Goal: Task Accomplishment & Management: Manage account settings

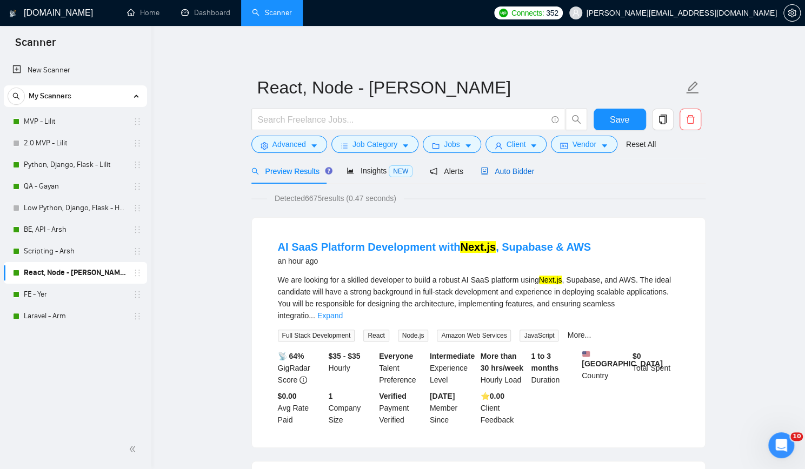
click at [497, 174] on span "Auto Bidder" at bounding box center [508, 171] width 54 height 9
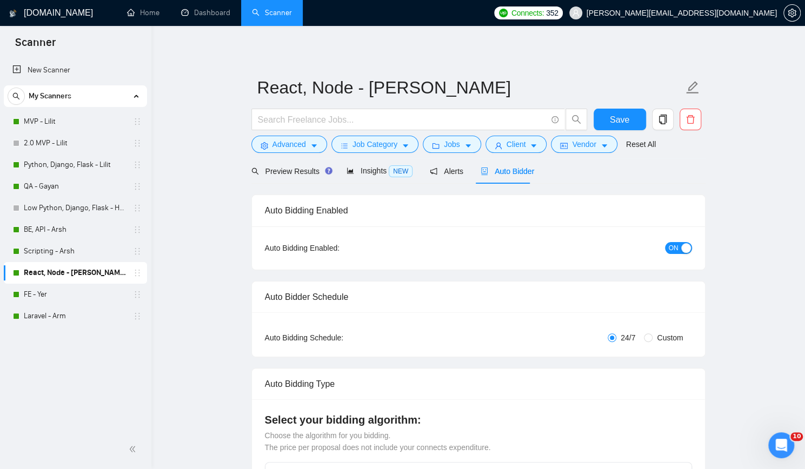
checkbox input "true"
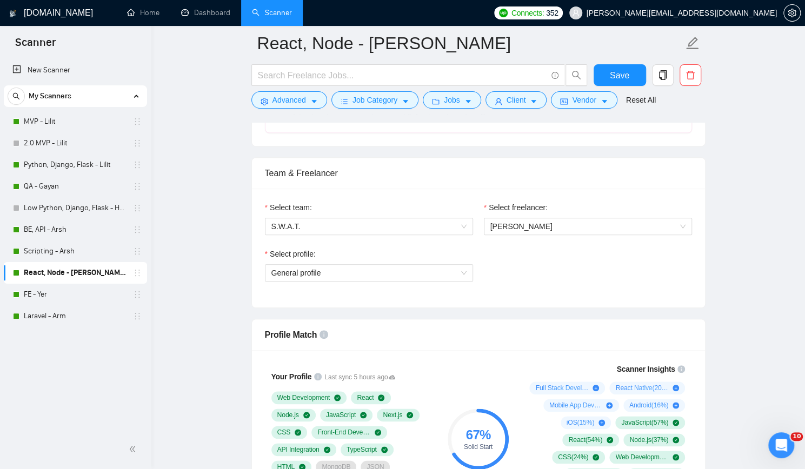
scroll to position [541, 0]
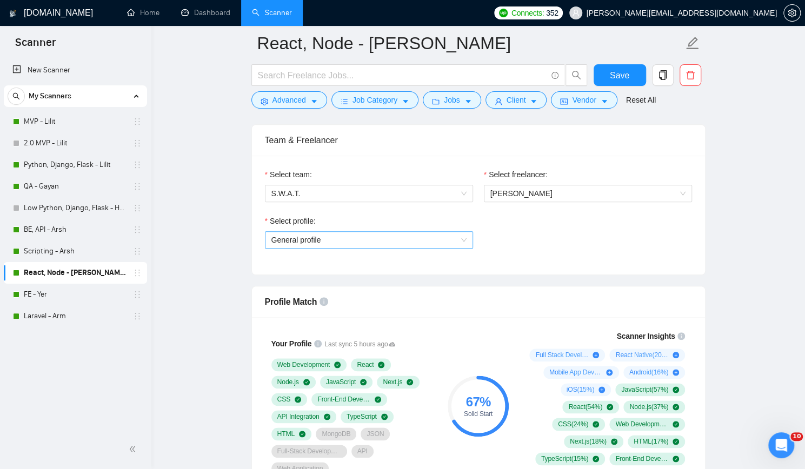
click at [413, 237] on span "General profile" at bounding box center [368, 240] width 195 height 16
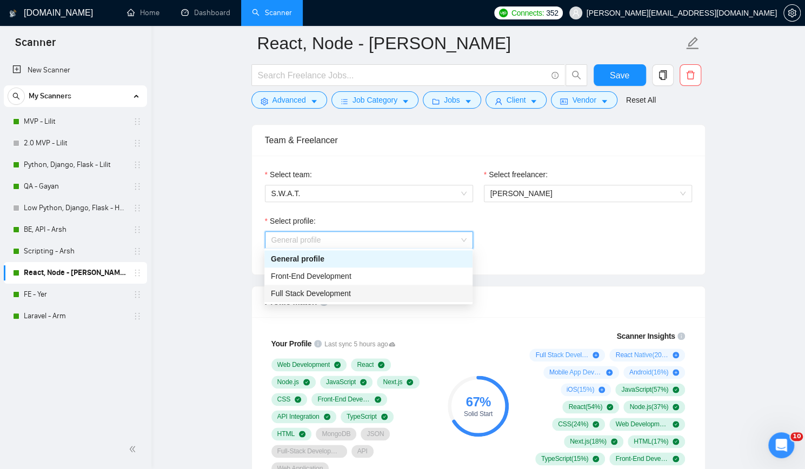
click at [363, 288] on div "Full Stack Development" at bounding box center [368, 294] width 195 height 12
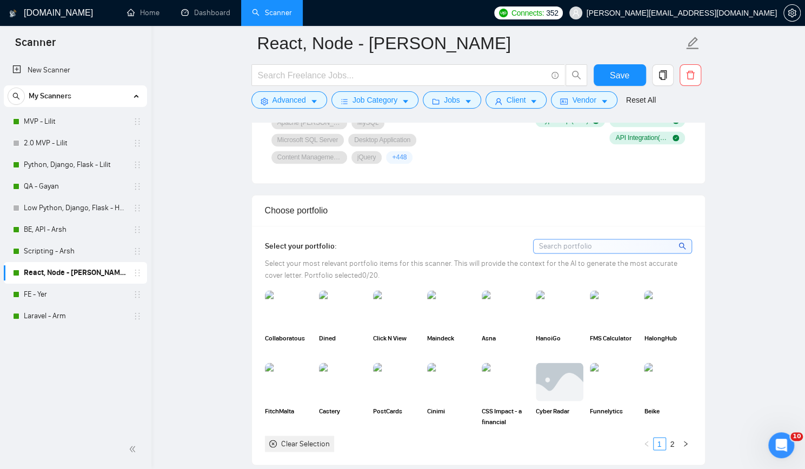
scroll to position [919, 0]
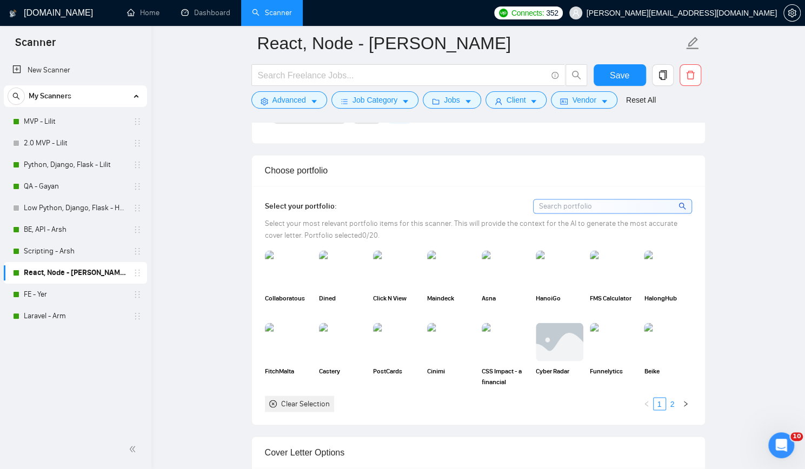
click at [674, 400] on link "2" at bounding box center [673, 404] width 12 height 12
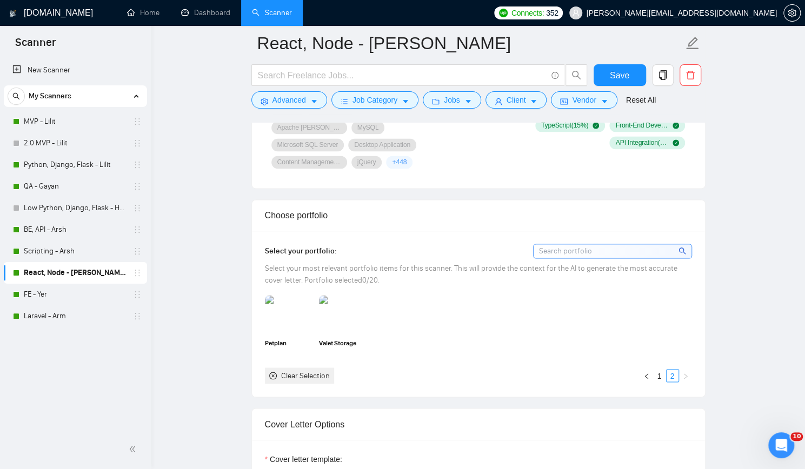
scroll to position [865, 0]
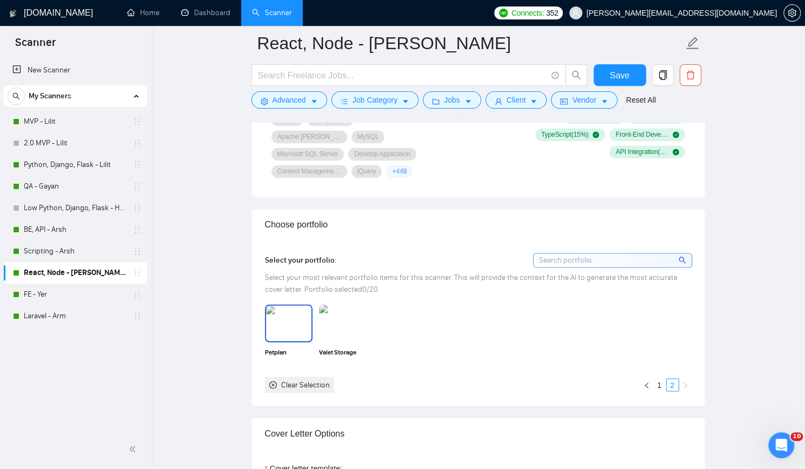
click at [275, 325] on img at bounding box center [288, 323] width 45 height 36
click at [658, 383] on link "1" at bounding box center [660, 385] width 12 height 12
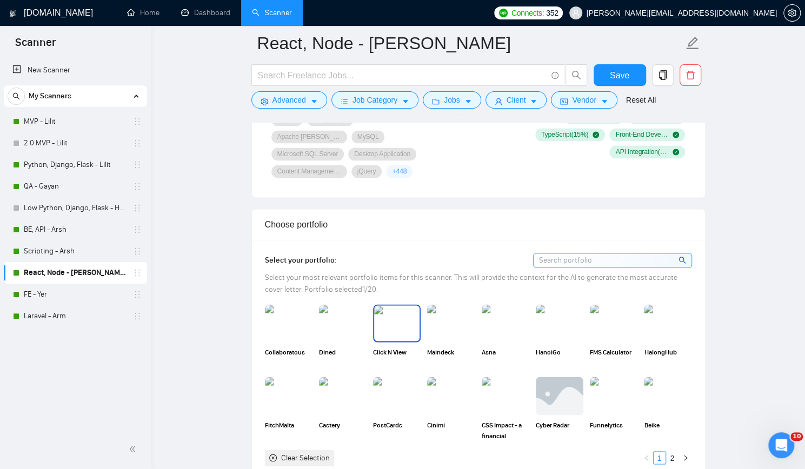
click at [390, 332] on img at bounding box center [396, 323] width 45 height 36
click at [600, 394] on img at bounding box center [613, 396] width 45 height 36
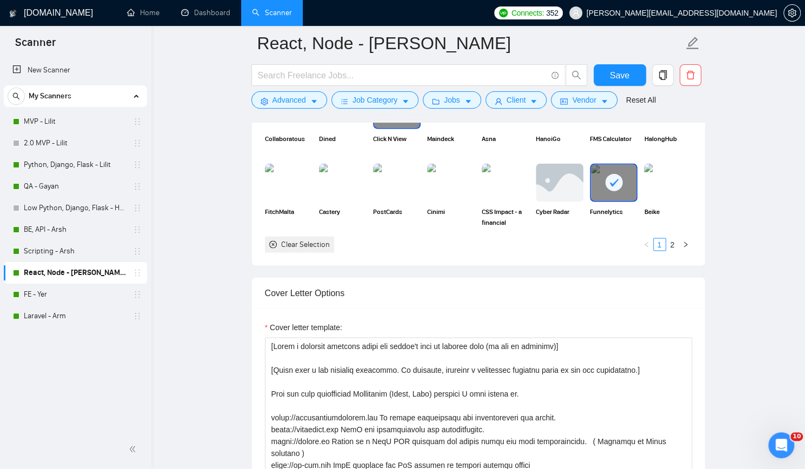
scroll to position [1135, 0]
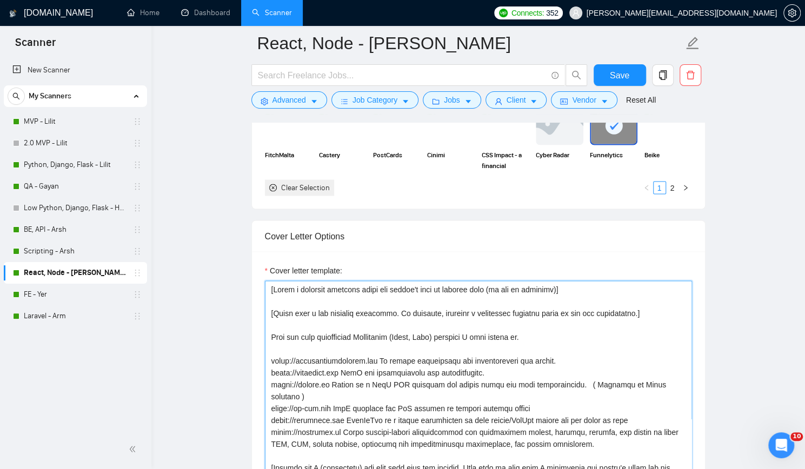
drag, startPoint x: 271, startPoint y: 309, endPoint x: 299, endPoint y: 309, distance: 28.1
click at [271, 309] on textarea "Cover letter template:" at bounding box center [478, 402] width 427 height 243
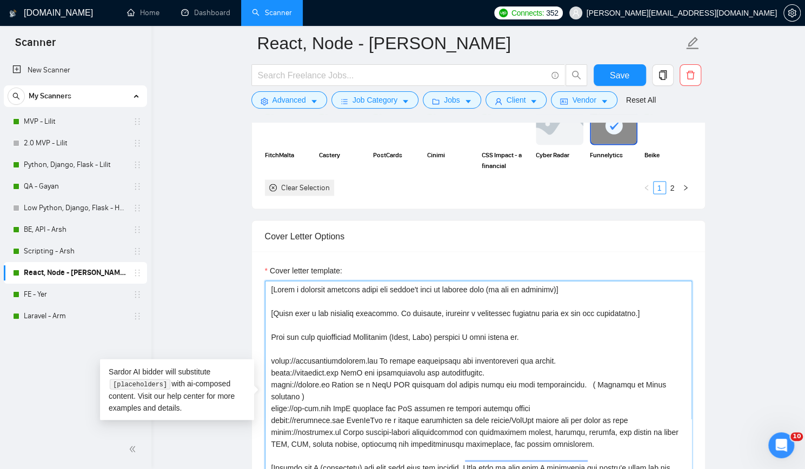
paste textarea "[if possible, generate a meaningful technical question based on the job descrip…"
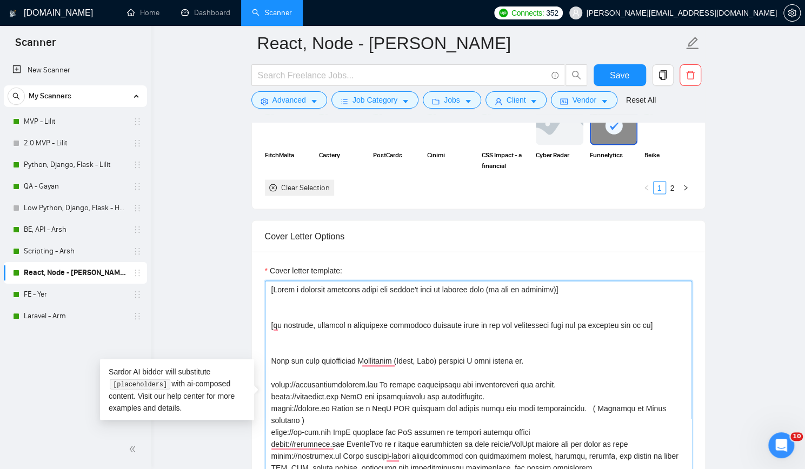
click at [354, 297] on textarea "Cover letter template:" at bounding box center [478, 402] width 427 height 243
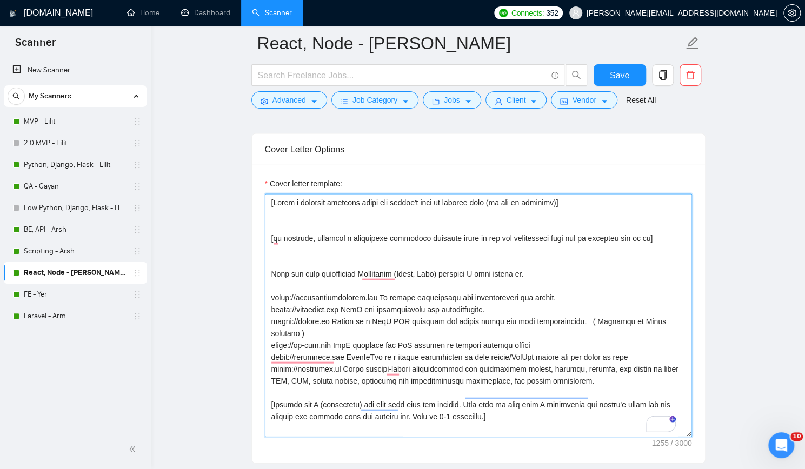
scroll to position [1189, 0]
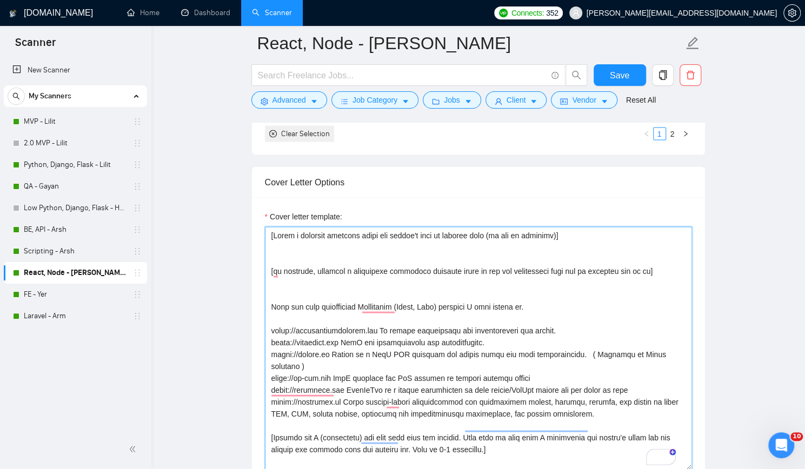
click at [438, 302] on textarea "Cover letter template:" at bounding box center [478, 348] width 427 height 243
type textarea "[Write a personal greeting using the client's name or company name (if any is p…"
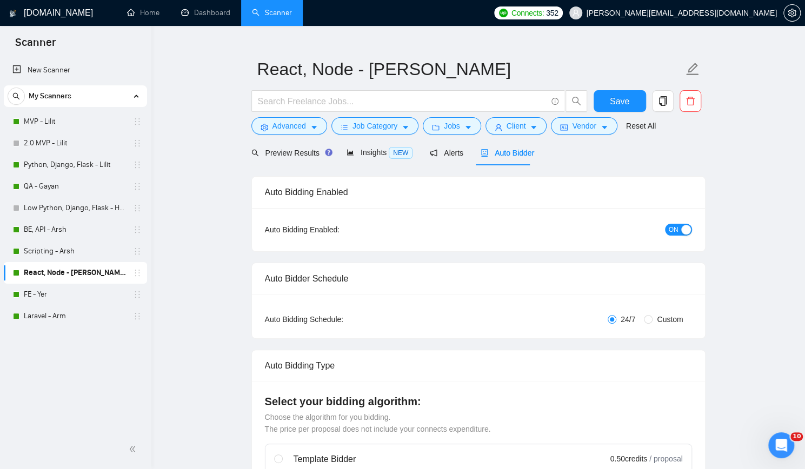
scroll to position [0, 0]
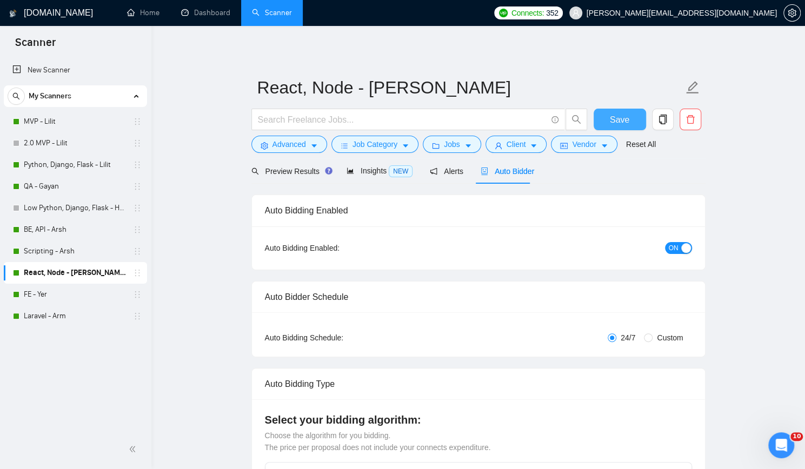
click at [629, 116] on button "Save" at bounding box center [620, 120] width 52 height 22
checkbox input "true"
drag, startPoint x: 291, startPoint y: 142, endPoint x: 330, endPoint y: 192, distance: 63.5
click at [291, 142] on span "Advanced" at bounding box center [289, 144] width 34 height 12
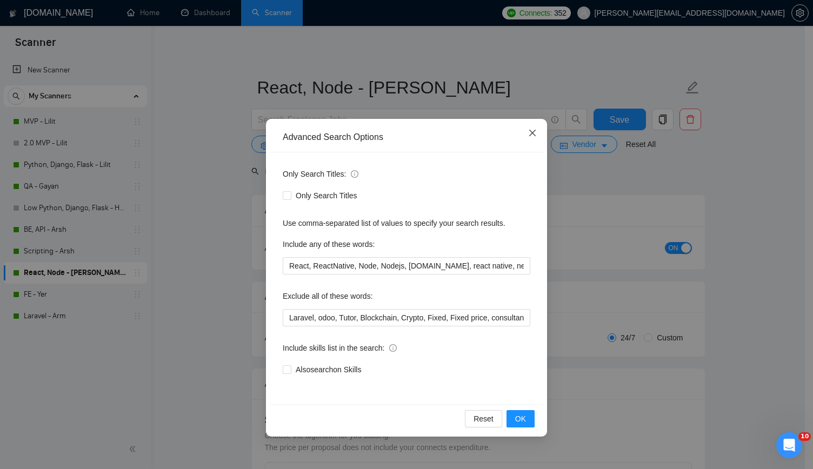
click at [534, 136] on icon "close" at bounding box center [532, 133] width 6 height 6
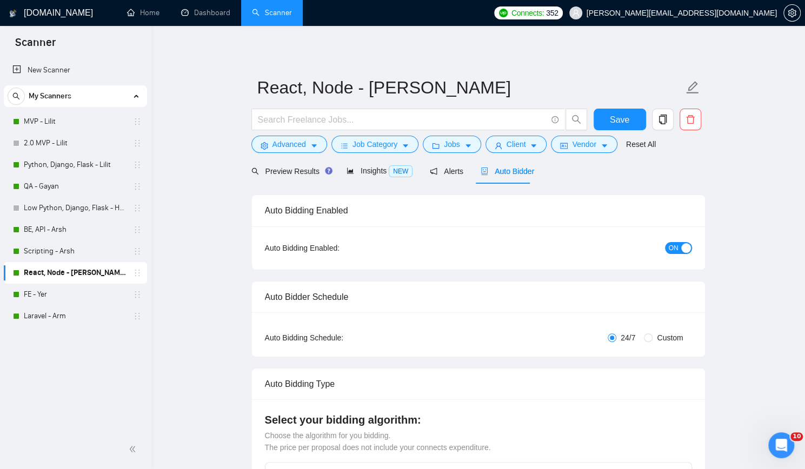
click at [602, 181] on div "Preview Results Insights NEW Alerts Auto Bidder" at bounding box center [478, 170] width 454 height 25
click at [284, 170] on span "Preview Results" at bounding box center [290, 171] width 78 height 9
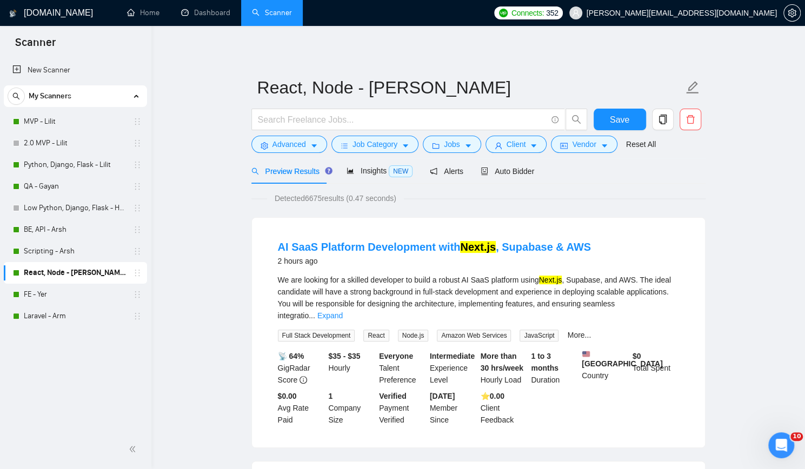
click at [371, 330] on span "React" at bounding box center [375, 336] width 25 height 12
copy span "React"
click at [412, 330] on span "Node.js" at bounding box center [413, 336] width 31 height 12
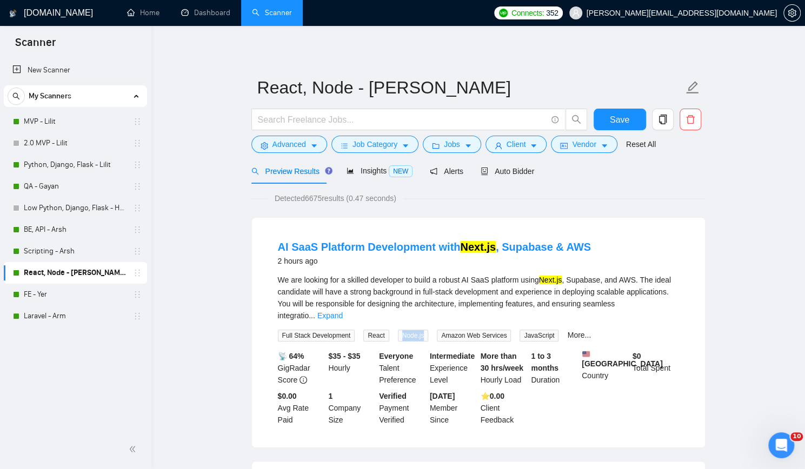
click at [412, 330] on span "Node.js" at bounding box center [413, 336] width 31 height 12
copy span "Node.js"
click at [462, 330] on span "Amazon Web Services" at bounding box center [474, 336] width 74 height 12
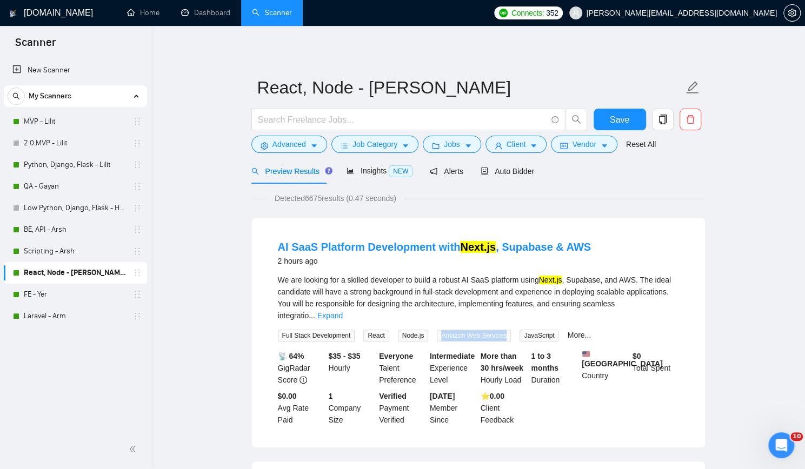
copy span "Amazon Web Services"
click at [528, 330] on span "JavaScript" at bounding box center [539, 336] width 39 height 12
copy span "JavaScript"
click at [568, 331] on link "More..." at bounding box center [579, 335] width 24 height 9
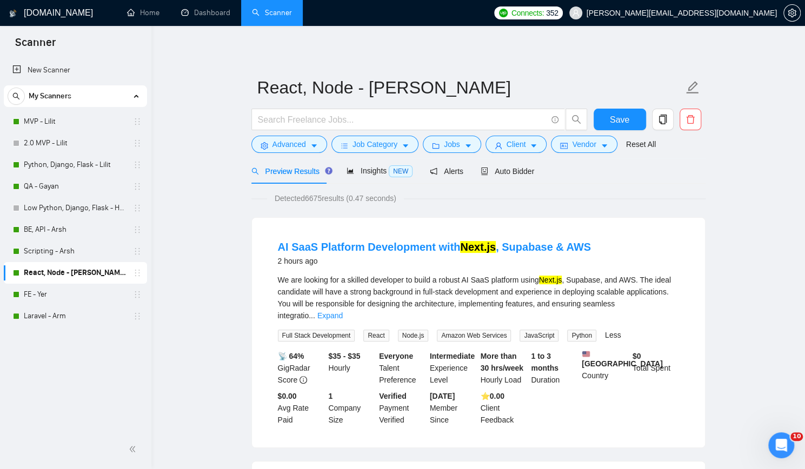
click at [571, 330] on span "Python" at bounding box center [581, 336] width 29 height 12
copy span "Python"
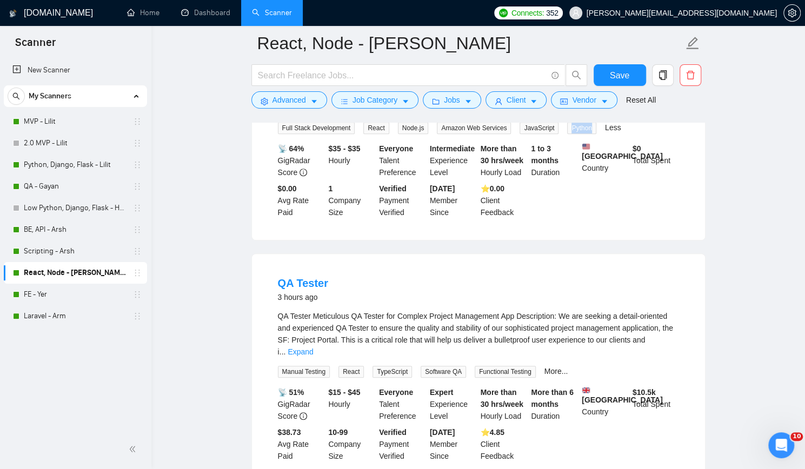
scroll to position [270, 0]
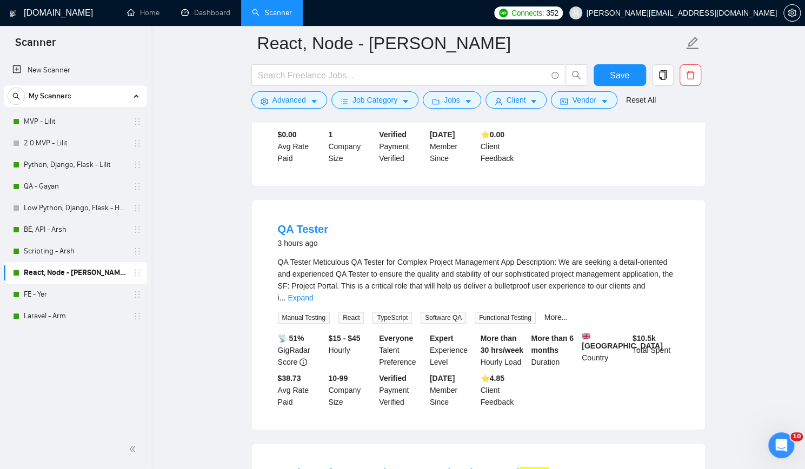
click at [346, 312] on span "React" at bounding box center [350, 318] width 25 height 12
click at [391, 312] on span "TypeScript" at bounding box center [391, 318] width 39 height 12
copy span "TypeScript"
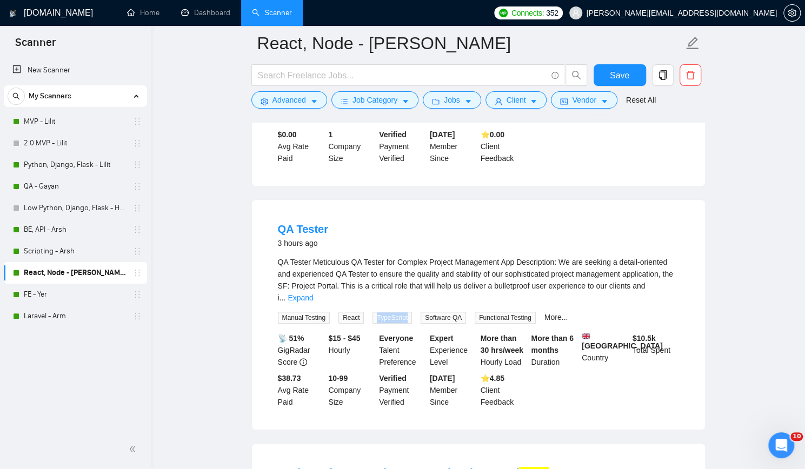
scroll to position [487, 0]
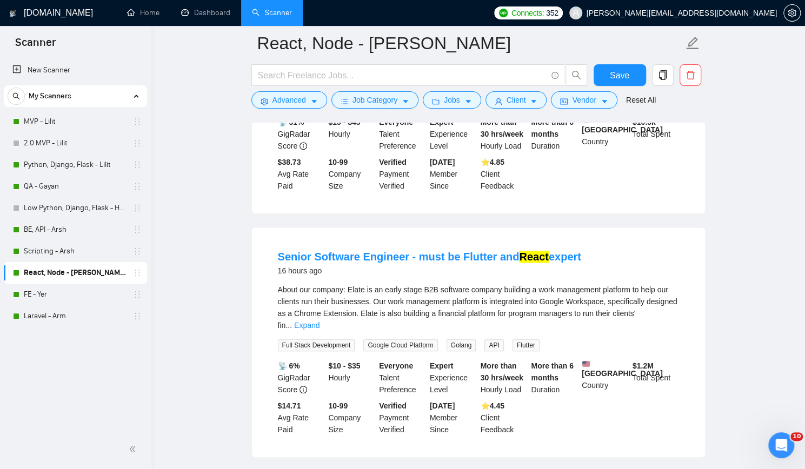
click at [370, 339] on span "Google Cloud Platform" at bounding box center [400, 345] width 74 height 12
copy span "Google Cloud Platform"
click at [460, 339] on span "Golang" at bounding box center [462, 345] width 30 height 12
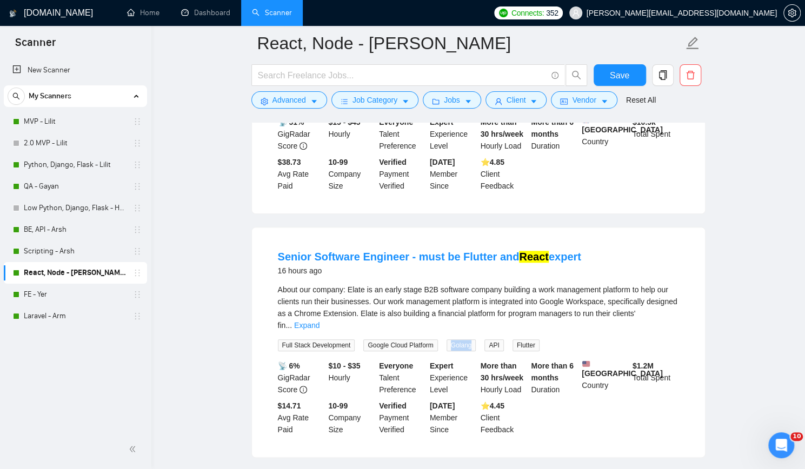
click at [460, 339] on span "Golang" at bounding box center [462, 345] width 30 height 12
copy span "Golang"
click at [513, 339] on span "Flutter" at bounding box center [525, 345] width 27 height 12
copy span "Flutter"
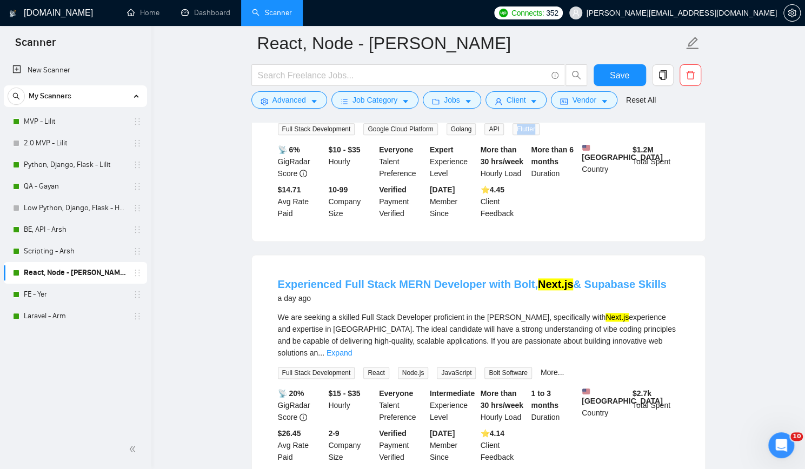
scroll to position [811, 0]
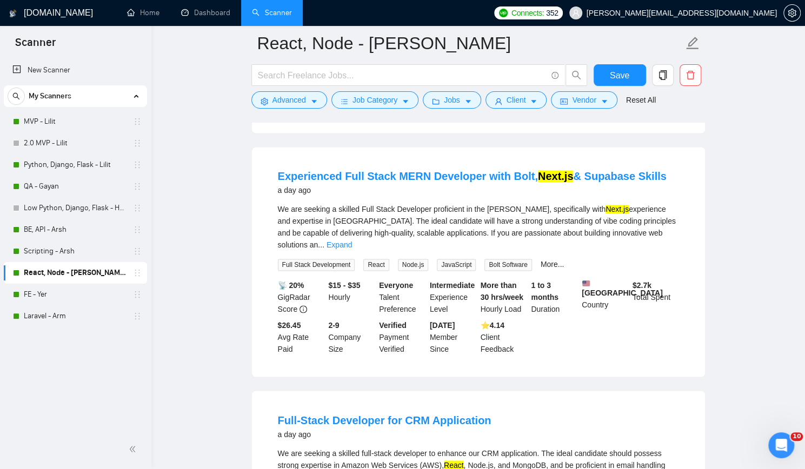
click at [510, 259] on span "Bolt Software" at bounding box center [507, 265] width 47 height 12
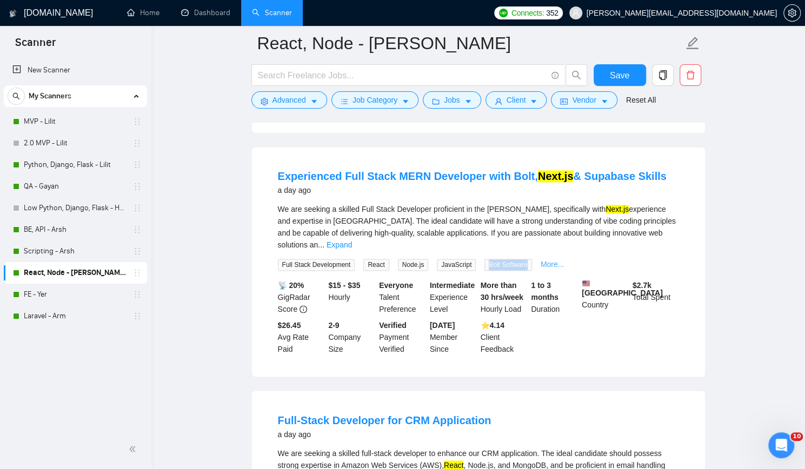
click at [541, 260] on link "More..." at bounding box center [553, 264] width 24 height 9
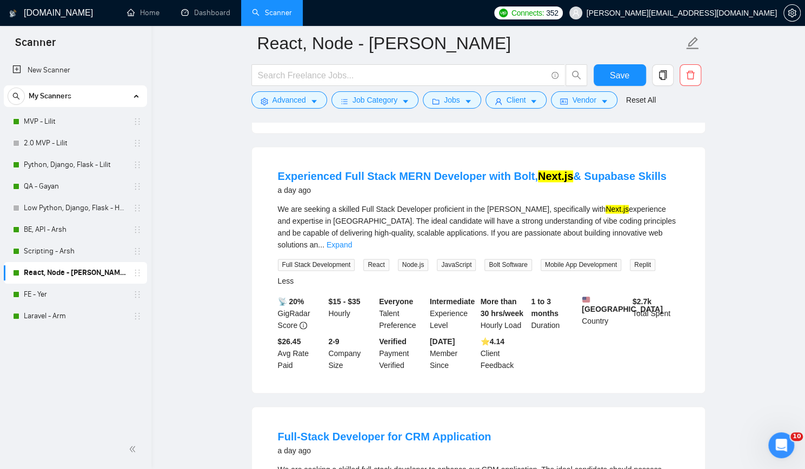
click at [562, 259] on span "Mobile App Development" at bounding box center [581, 265] width 81 height 12
copy span "Mobile App Development"
click at [635, 259] on span "Replit" at bounding box center [642, 265] width 25 height 12
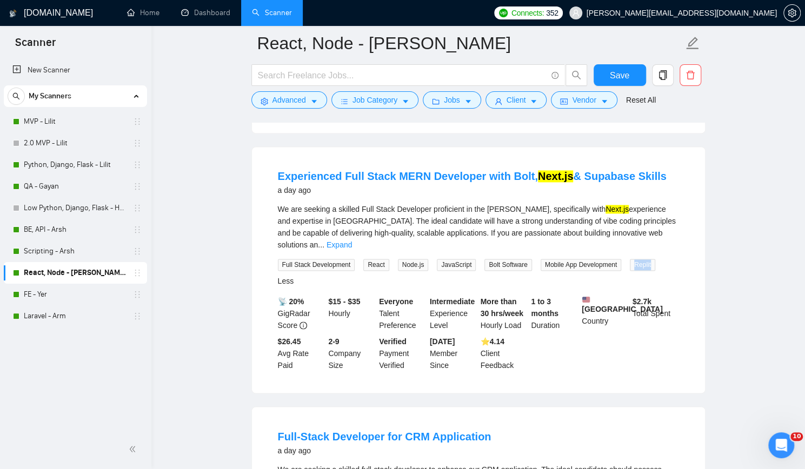
click at [635, 259] on span "Replit" at bounding box center [642, 265] width 25 height 12
click at [294, 277] on link "Less" at bounding box center [286, 281] width 16 height 9
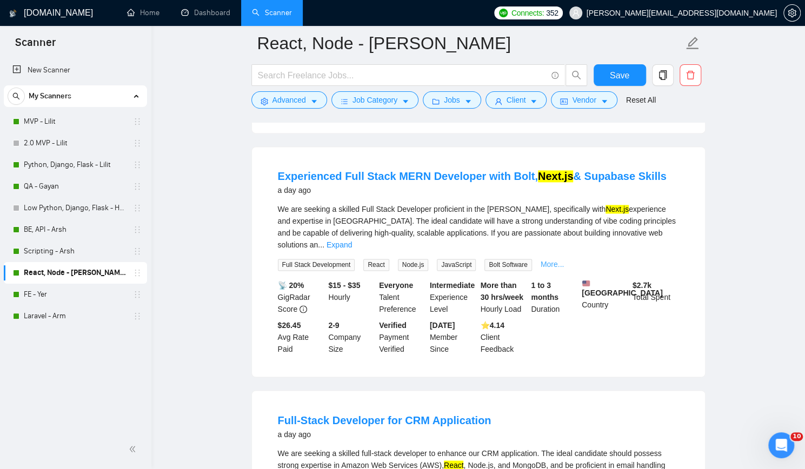
click at [551, 260] on link "More..." at bounding box center [553, 264] width 24 height 9
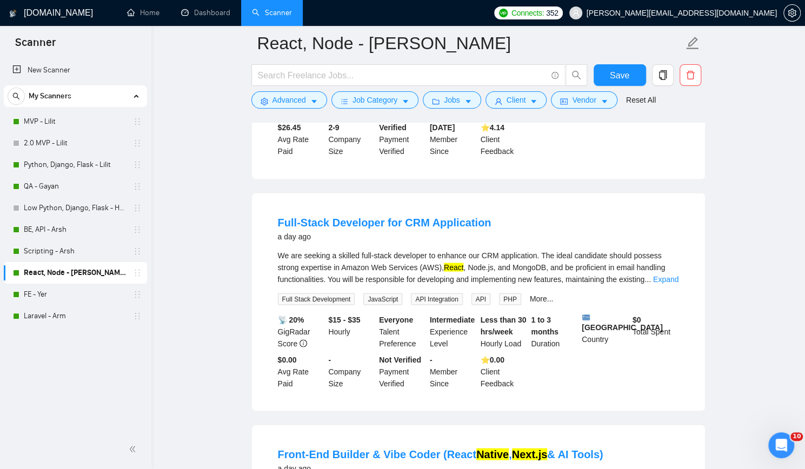
scroll to position [1027, 0]
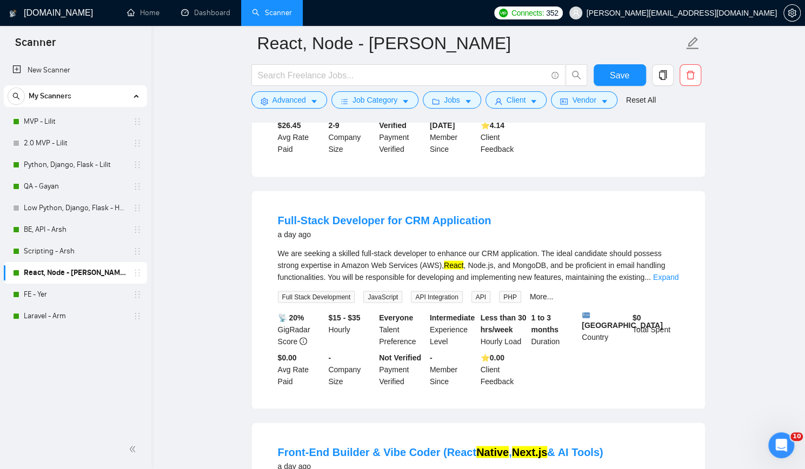
click at [431, 291] on span "API Integration" at bounding box center [436, 297] width 51 height 12
click at [530, 292] on link "More..." at bounding box center [542, 296] width 24 height 9
click at [505, 291] on span "PHP" at bounding box center [510, 297] width 22 height 12
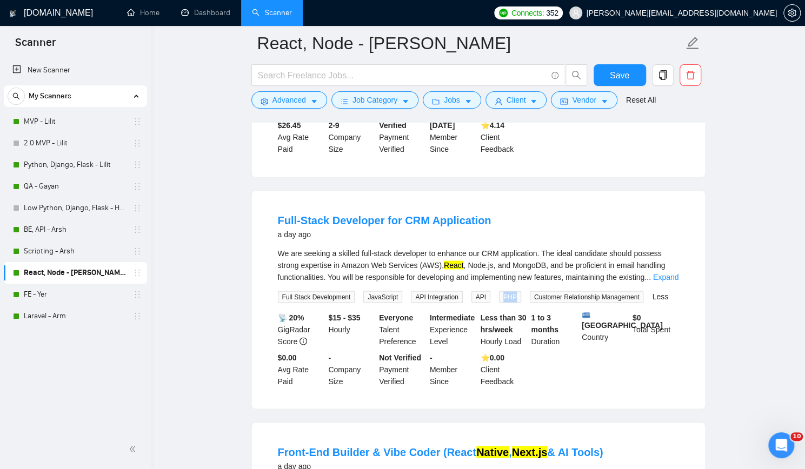
click at [505, 291] on span "PHP" at bounding box center [510, 297] width 22 height 12
click at [575, 291] on span "Customer Relationship Management" at bounding box center [587, 297] width 114 height 12
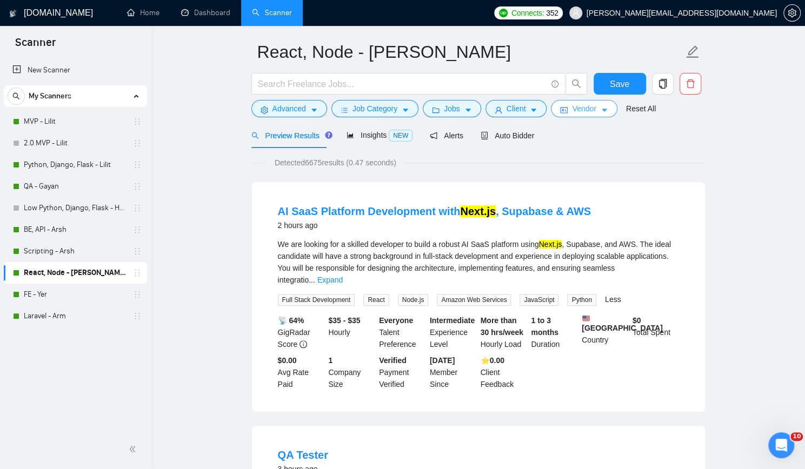
scroll to position [0, 0]
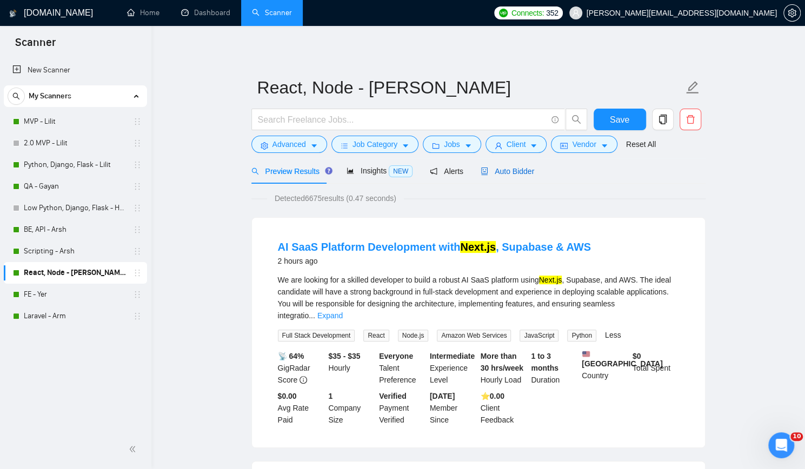
drag, startPoint x: 503, startPoint y: 170, endPoint x: 525, endPoint y: 174, distance: 22.5
click at [501, 170] on span "Auto Bidder" at bounding box center [508, 171] width 54 height 9
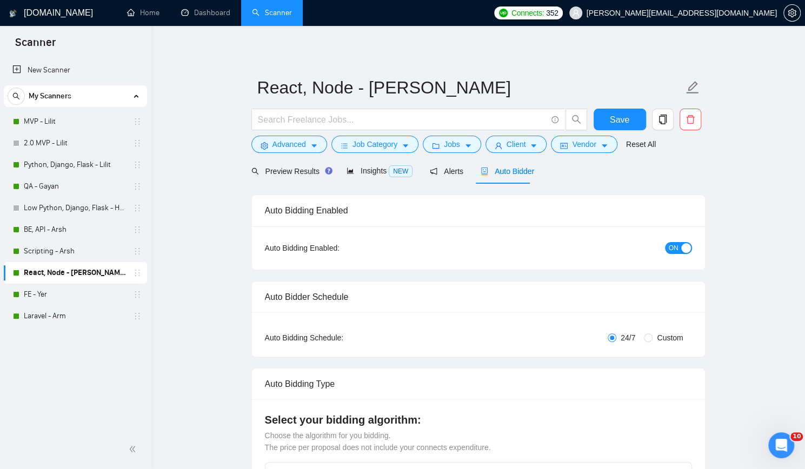
checkbox input "true"
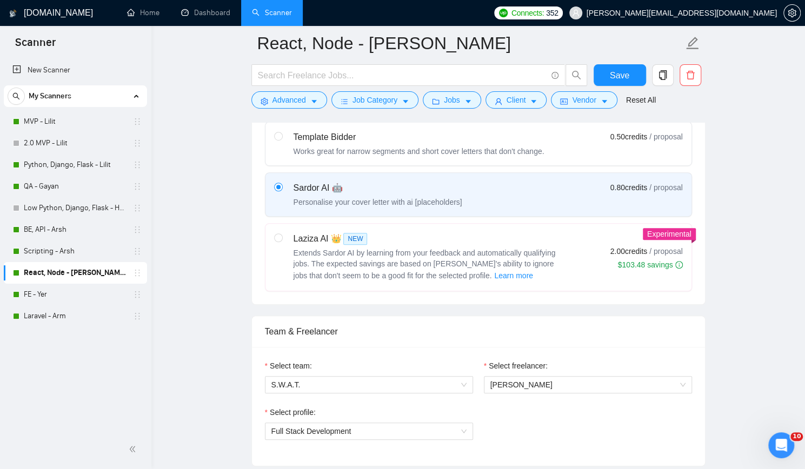
scroll to position [432, 0]
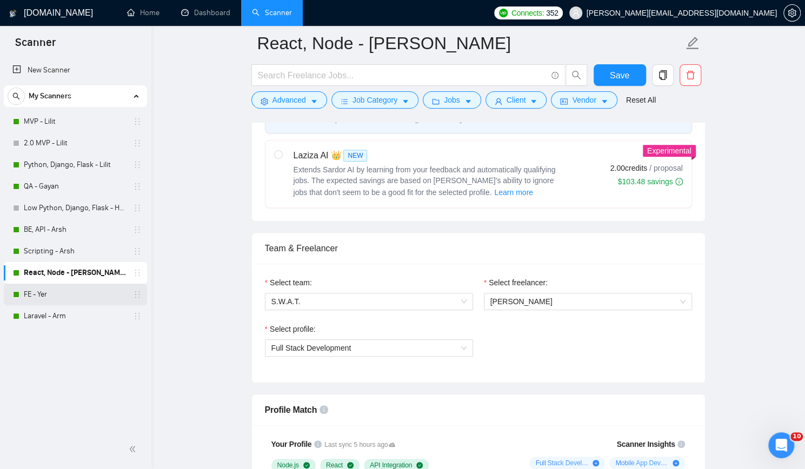
click at [69, 297] on link "FE - Yer" at bounding box center [75, 295] width 103 height 22
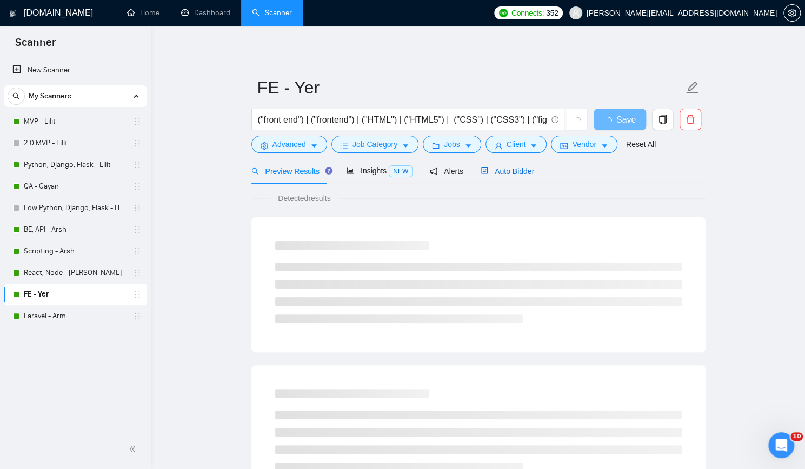
click at [506, 172] on span "Auto Bidder" at bounding box center [508, 171] width 54 height 9
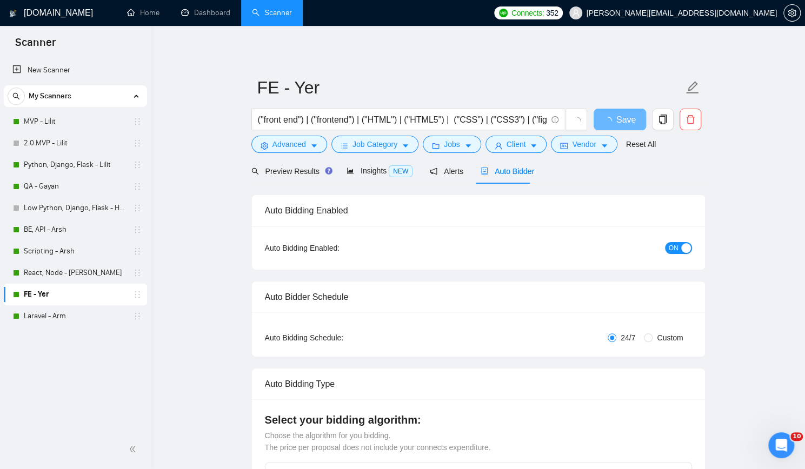
checkbox input "true"
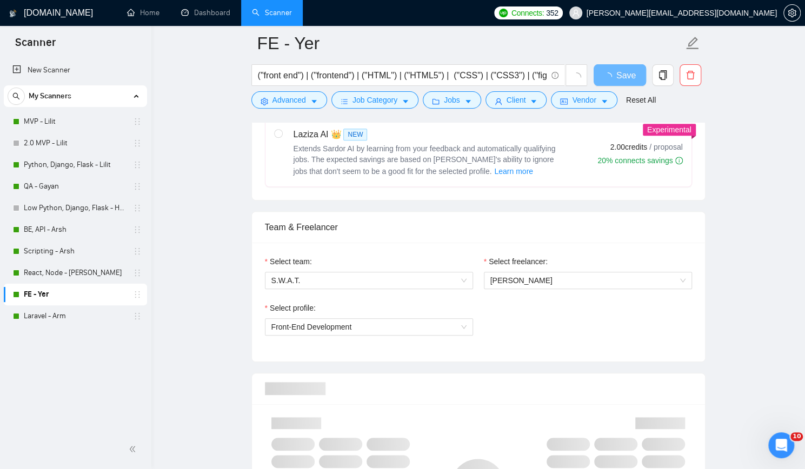
scroll to position [487, 0]
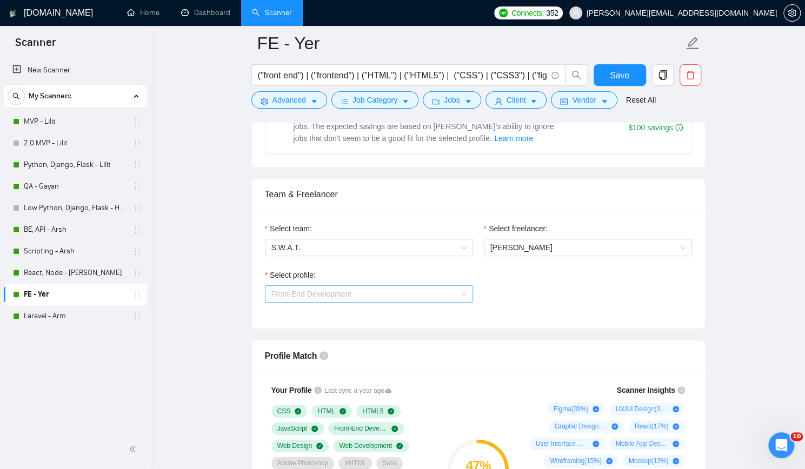
click at [415, 290] on span "Front-End Development" at bounding box center [368, 294] width 195 height 16
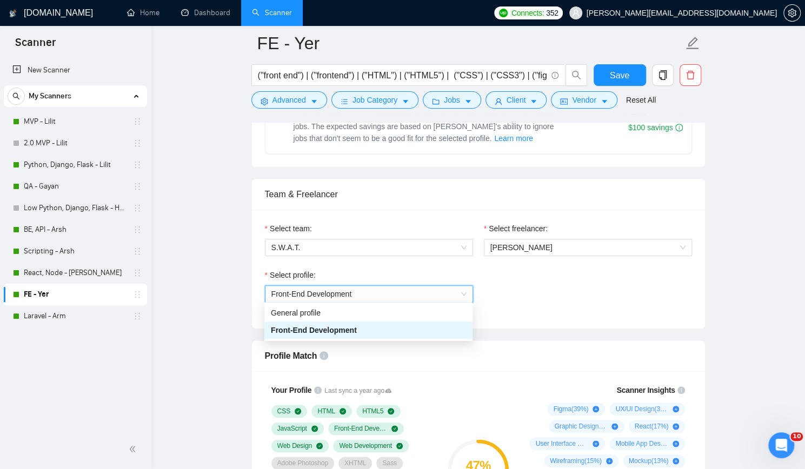
click at [415, 290] on span "Front-End Development" at bounding box center [368, 294] width 195 height 16
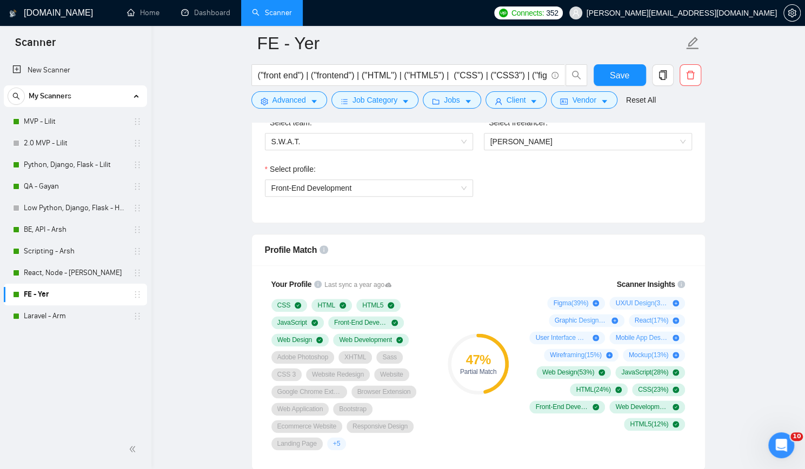
scroll to position [595, 0]
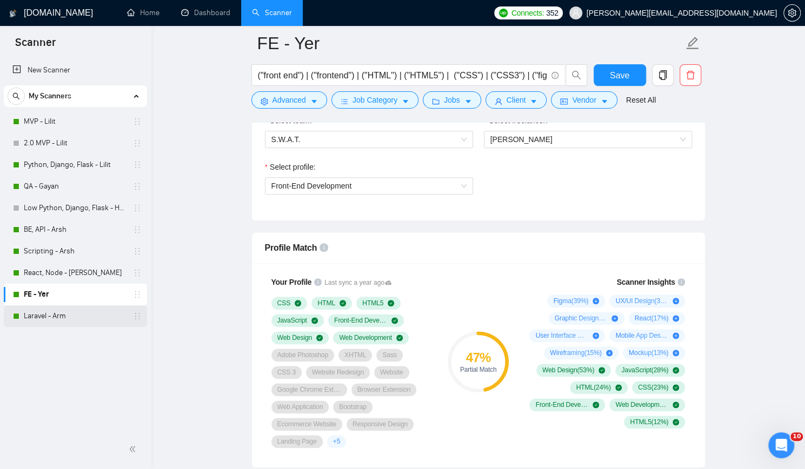
click at [59, 317] on link "Laravel - Arm" at bounding box center [75, 316] width 103 height 22
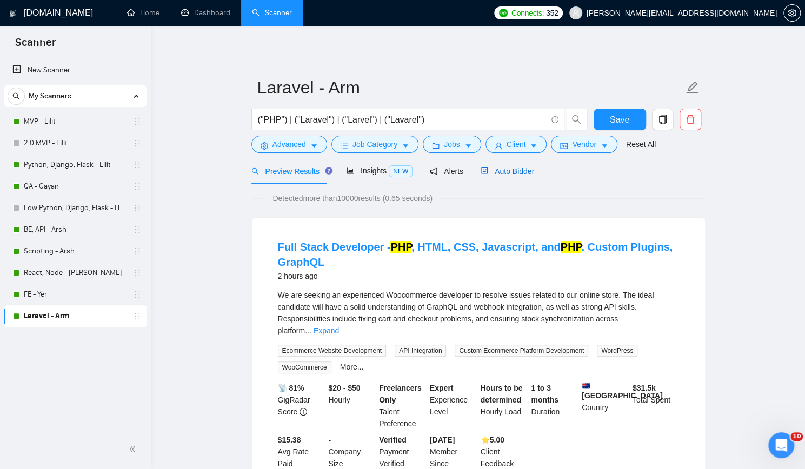
click at [515, 165] on div "Auto Bidder" at bounding box center [508, 171] width 54 height 12
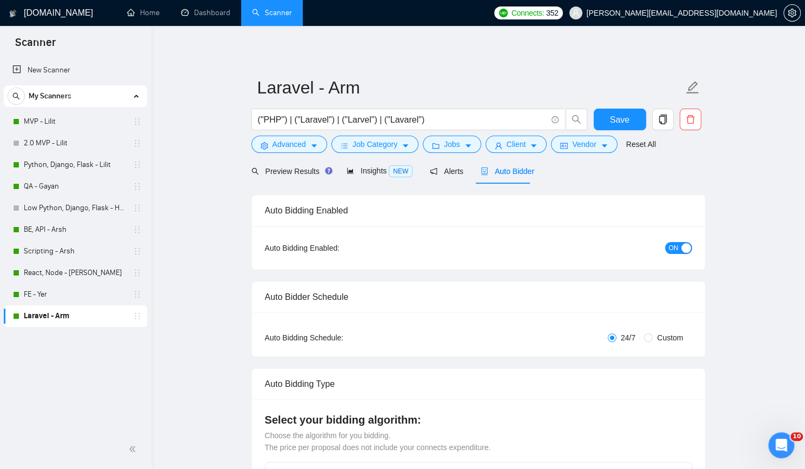
checkbox input "true"
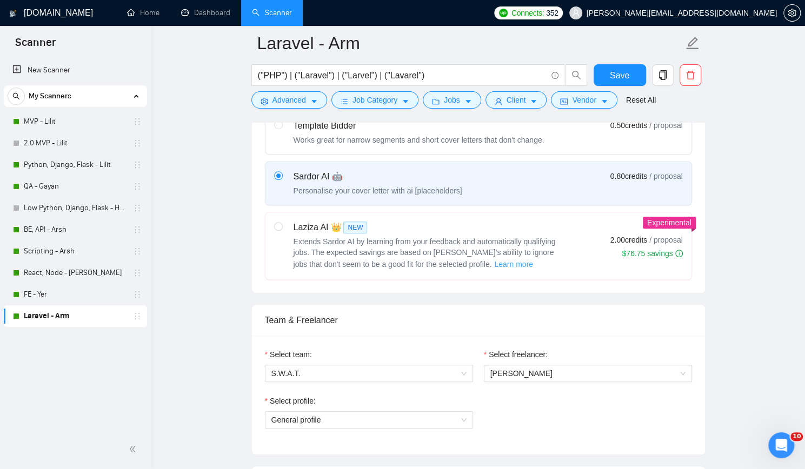
scroll to position [378, 0]
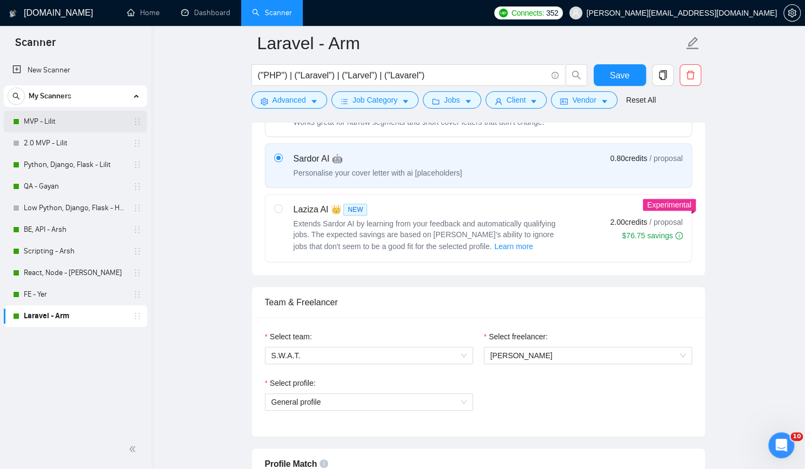
click at [80, 118] on link "MVP - Lilit" at bounding box center [75, 122] width 103 height 22
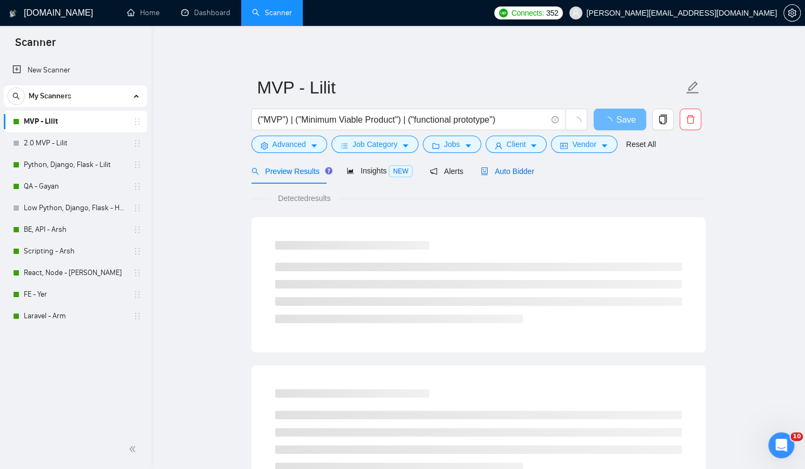
click at [521, 169] on span "Auto Bidder" at bounding box center [508, 171] width 54 height 9
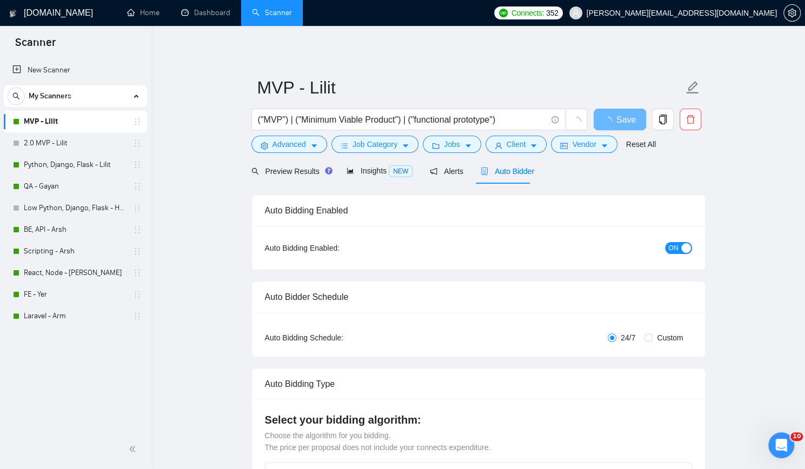
checkbox input "true"
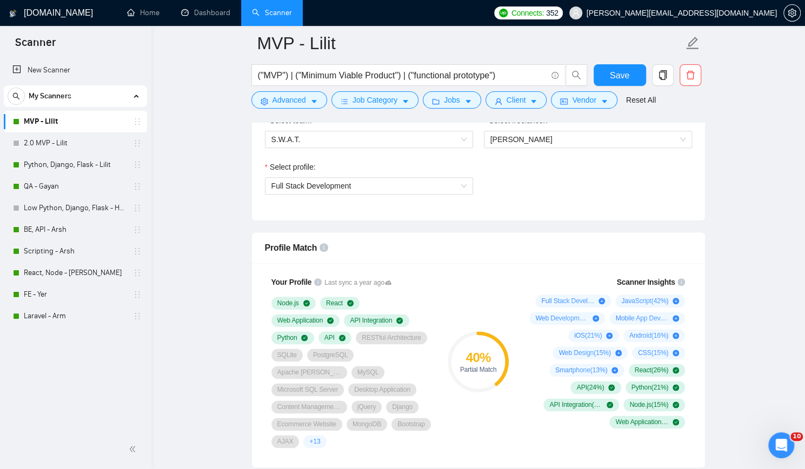
scroll to position [811, 0]
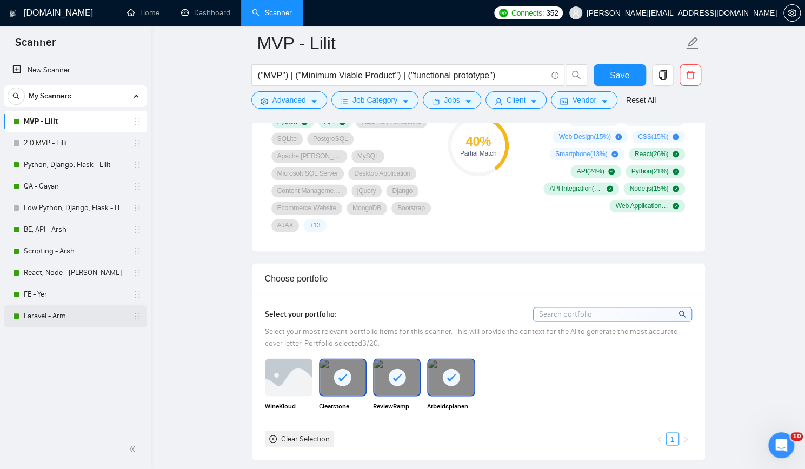
click at [48, 312] on link "Laravel - Arm" at bounding box center [75, 316] width 103 height 22
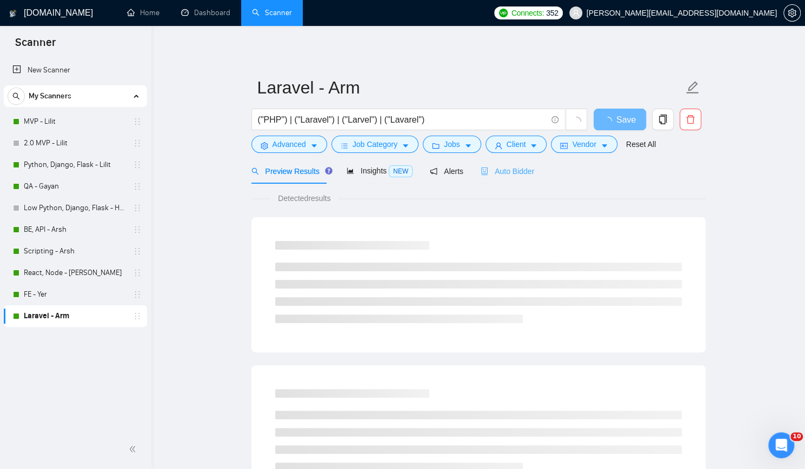
click at [515, 164] on div "Auto Bidder" at bounding box center [508, 170] width 54 height 25
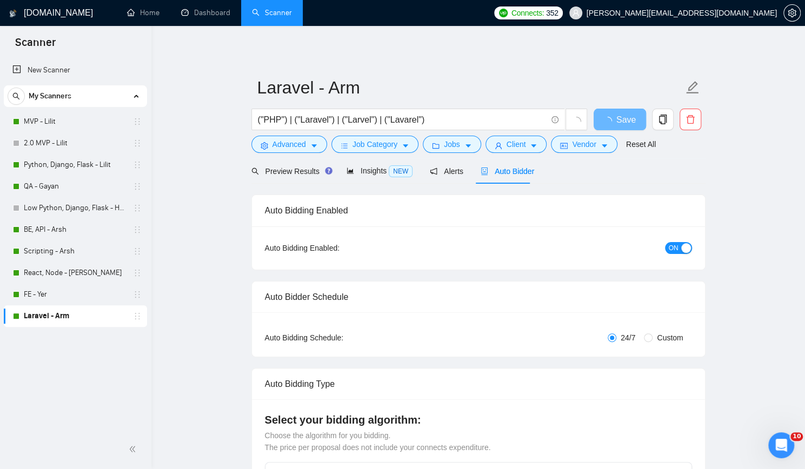
checkbox input "true"
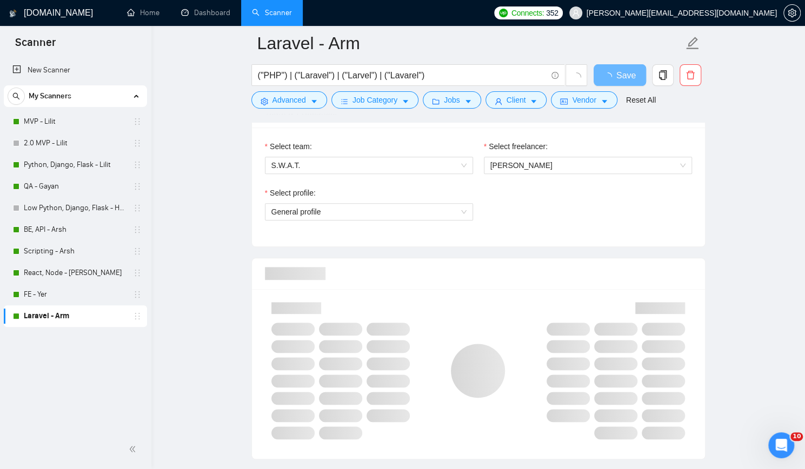
scroll to position [595, 0]
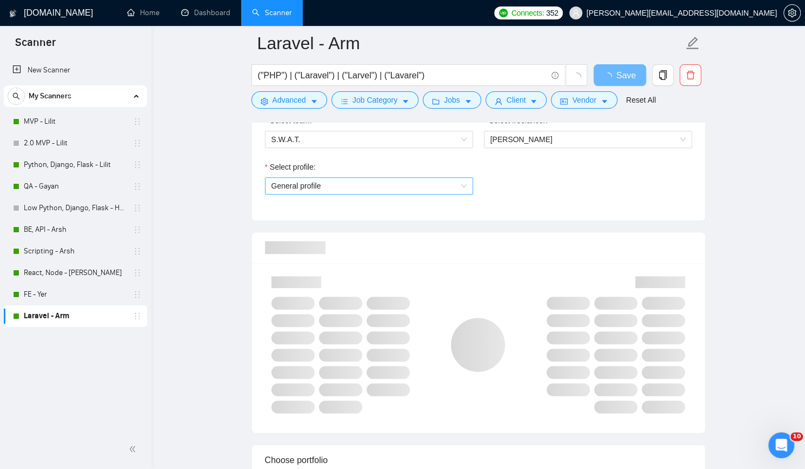
click at [391, 184] on span "General profile" at bounding box center [368, 186] width 195 height 16
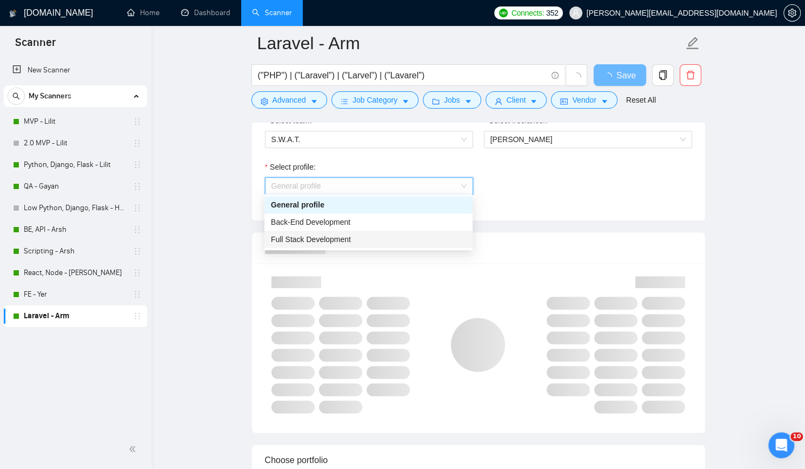
click at [367, 232] on div "Full Stack Development" at bounding box center [368, 239] width 208 height 17
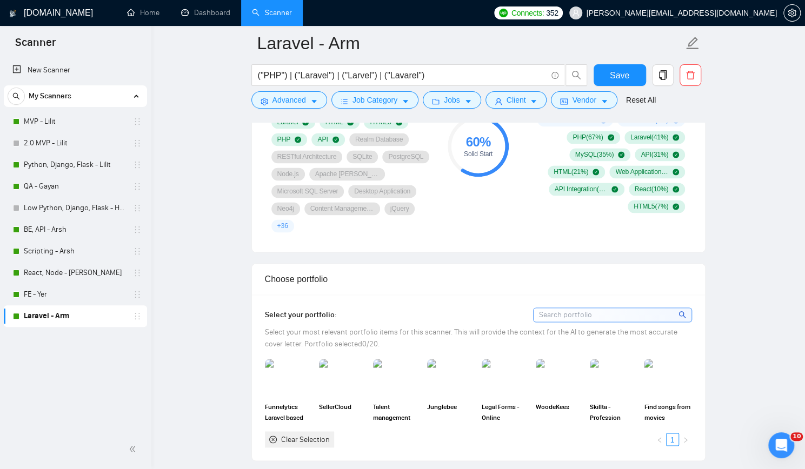
scroll to position [865, 0]
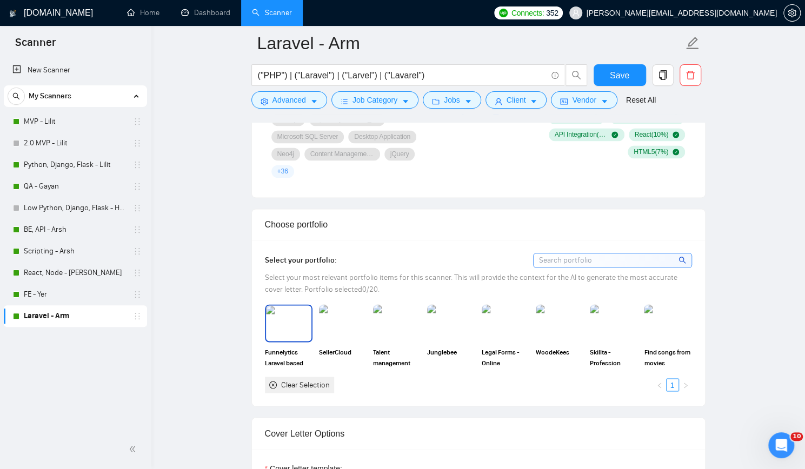
click at [285, 305] on img at bounding box center [288, 323] width 45 height 36
click at [390, 309] on img at bounding box center [396, 323] width 45 height 36
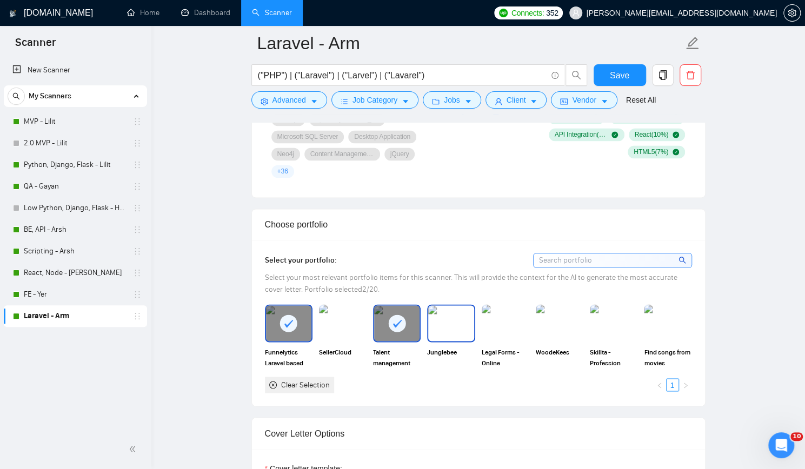
click at [450, 307] on img at bounding box center [450, 323] width 45 height 36
click at [596, 311] on img at bounding box center [614, 323] width 48 height 38
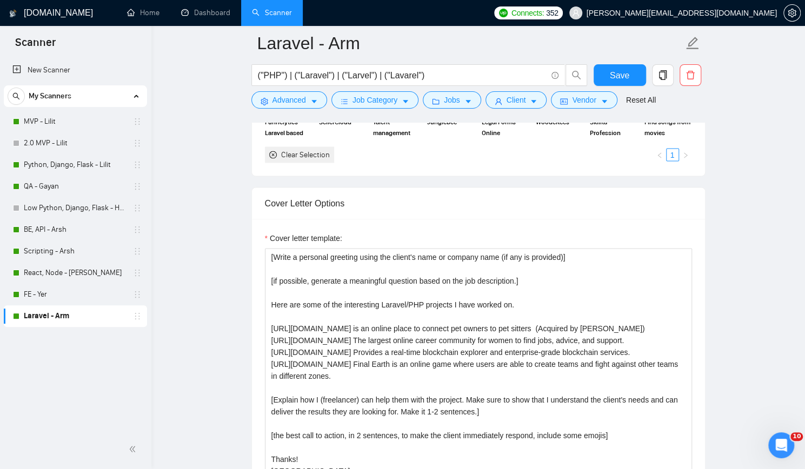
scroll to position [1189, 0]
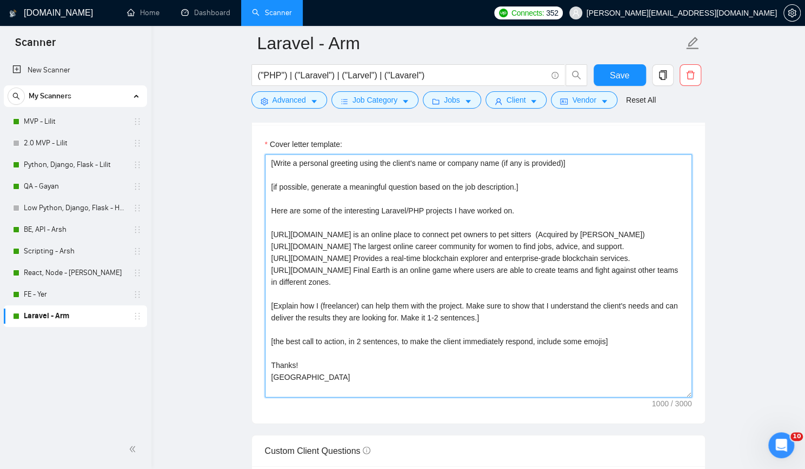
click at [550, 163] on textarea "[Write a personal greeting using the client's name or company name (if any is p…" at bounding box center [478, 275] width 427 height 243
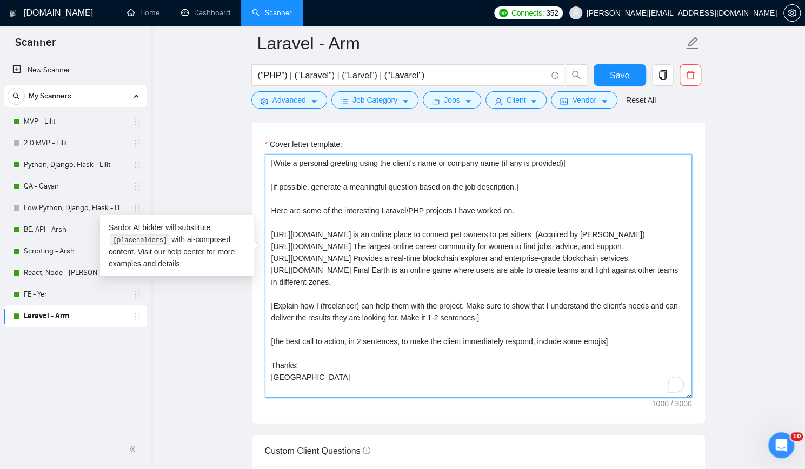
click at [550, 163] on textarea "[Write a personal greeting using the client's name or company name (if any is p…" at bounding box center [478, 275] width 427 height 243
paste textarea "[if possible, generate a meaningful technical question based on the job descrip…"
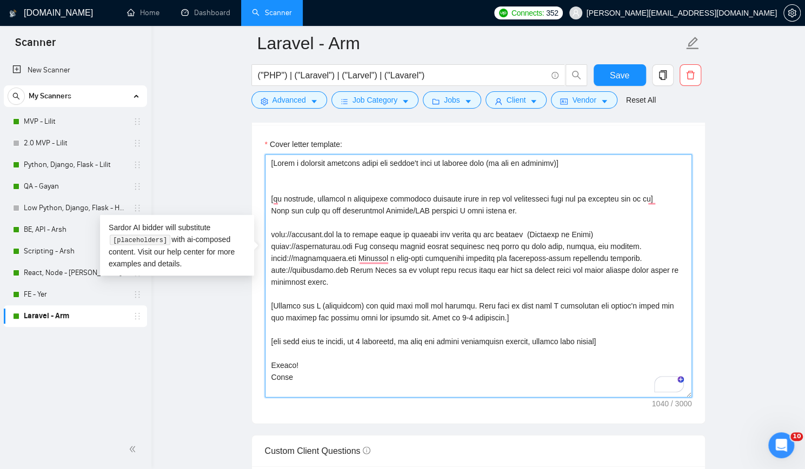
click at [599, 162] on textarea "Cover letter template:" at bounding box center [478, 275] width 427 height 243
type textarea "[Write a personal greeting using the client's name or company name (if any is p…"
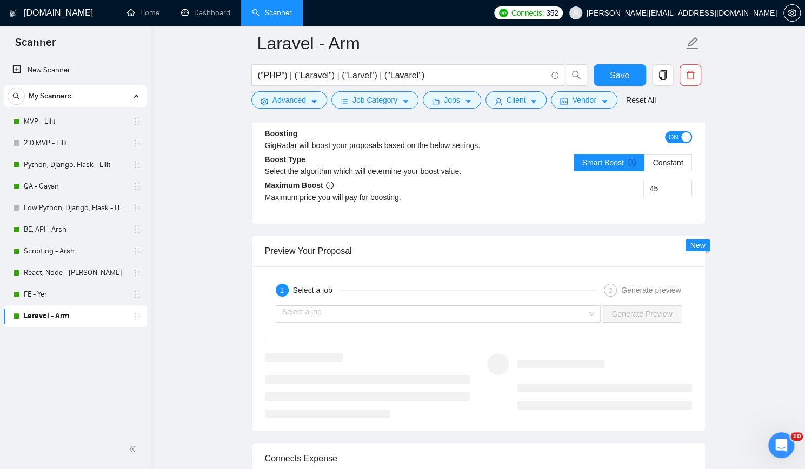
scroll to position [2000, 0]
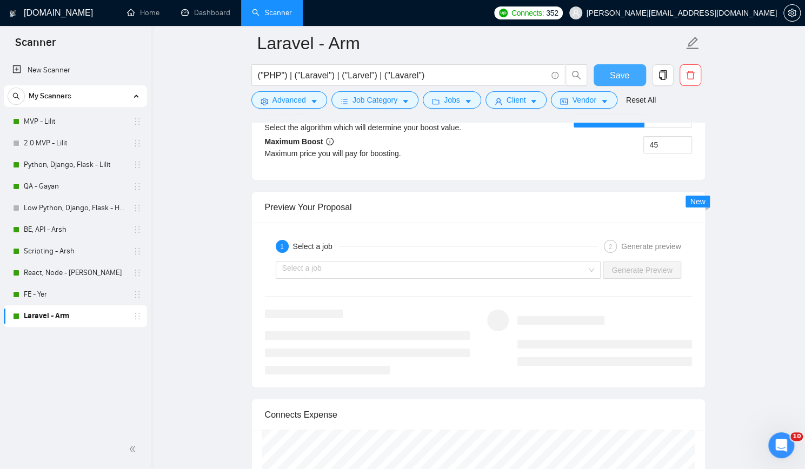
click at [636, 74] on button "Save" at bounding box center [620, 75] width 52 height 22
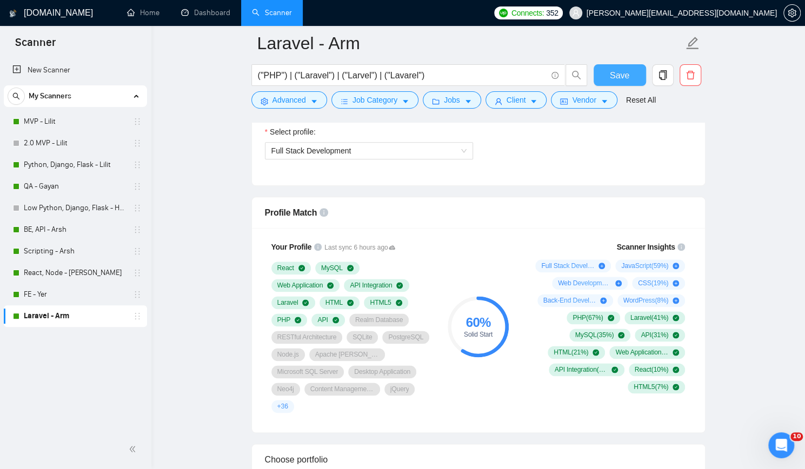
scroll to position [595, 0]
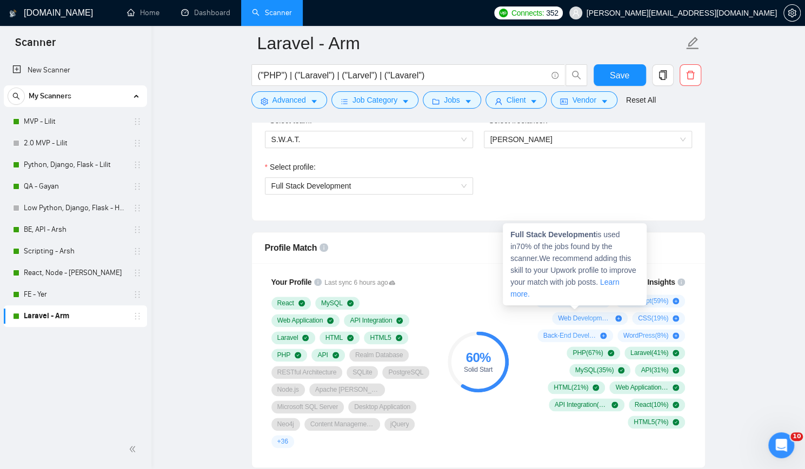
click at [578, 299] on span "Full Stack Development ( 70 %)" at bounding box center [567, 301] width 53 height 9
click at [577, 298] on span "Full Stack Development ( 70 %)" at bounding box center [567, 301] width 53 height 9
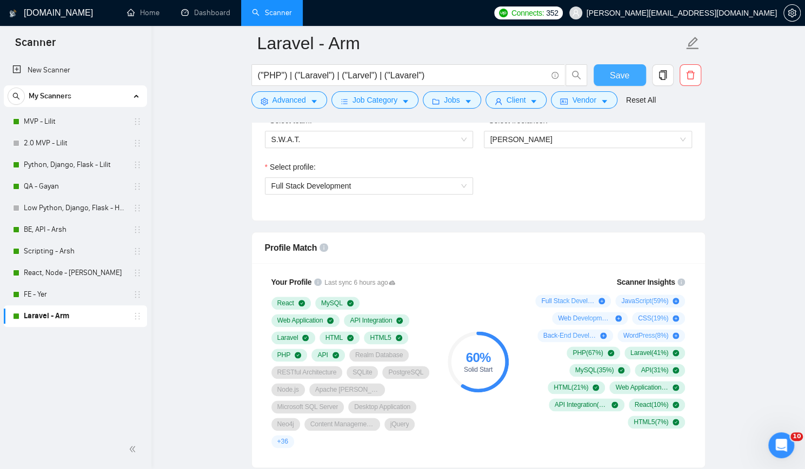
click at [611, 75] on span "Save" at bounding box center [619, 76] width 19 height 14
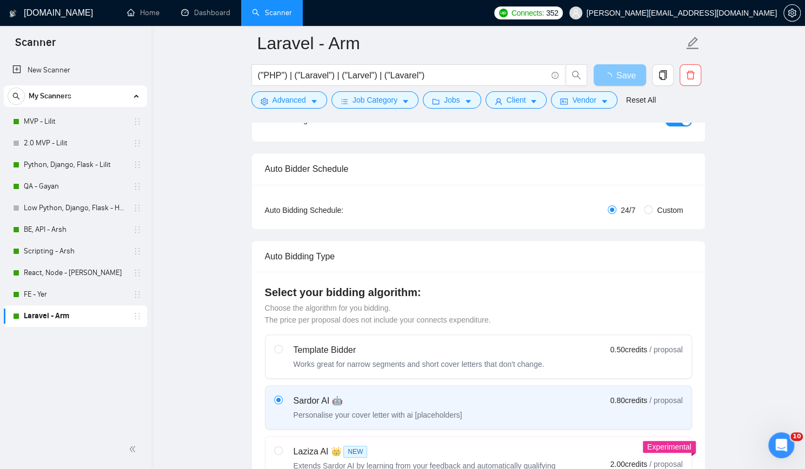
scroll to position [0, 0]
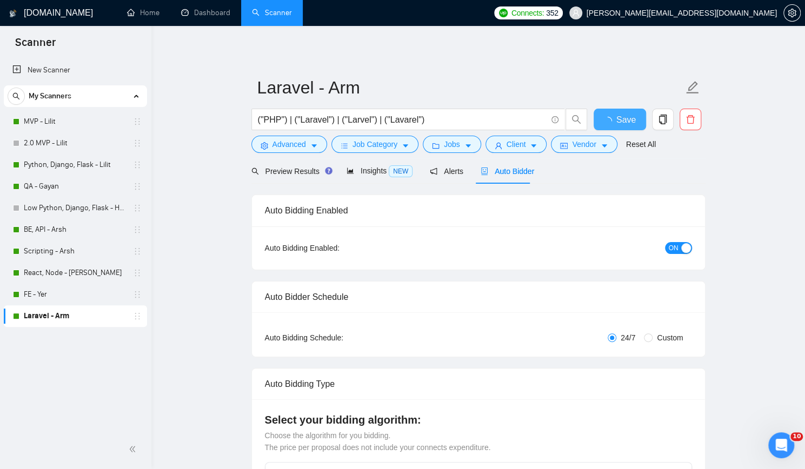
checkbox input "true"
click at [276, 167] on span "Preview Results" at bounding box center [290, 171] width 78 height 9
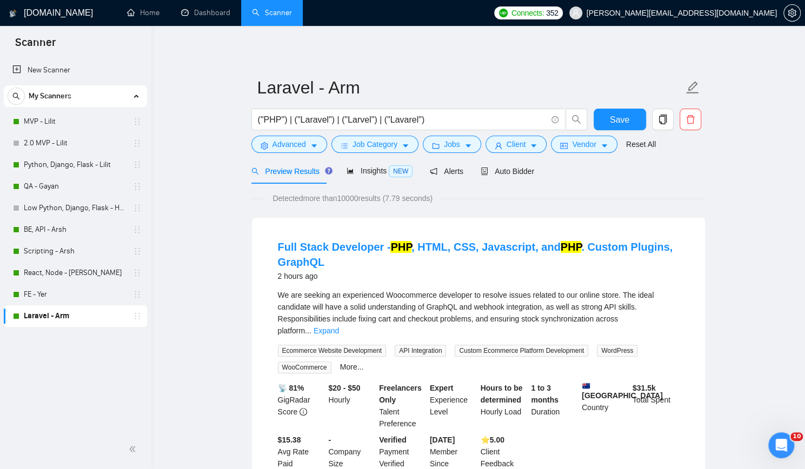
click at [372, 345] on span "Ecommerce Website Development" at bounding box center [332, 351] width 109 height 12
click at [415, 345] on span "API Integration" at bounding box center [420, 351] width 51 height 12
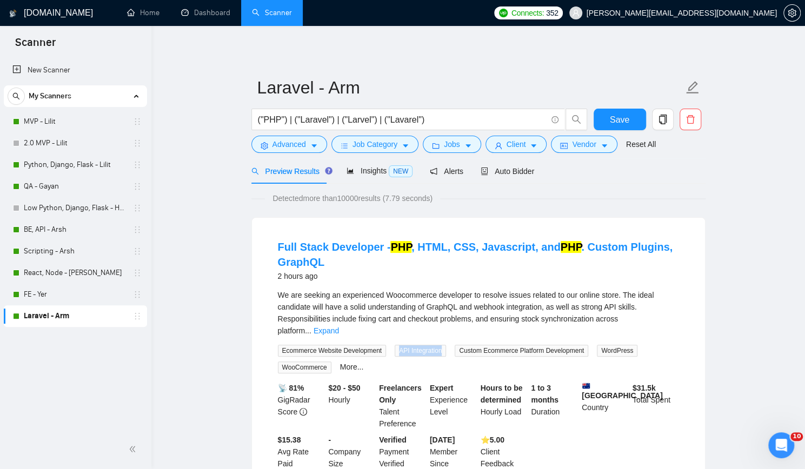
click at [415, 345] on span "API Integration" at bounding box center [420, 351] width 51 height 12
click at [505, 345] on span "Custom Ecommerce Platform Development" at bounding box center [522, 351] width 134 height 12
click at [614, 345] on span "WordPress" at bounding box center [617, 351] width 41 height 12
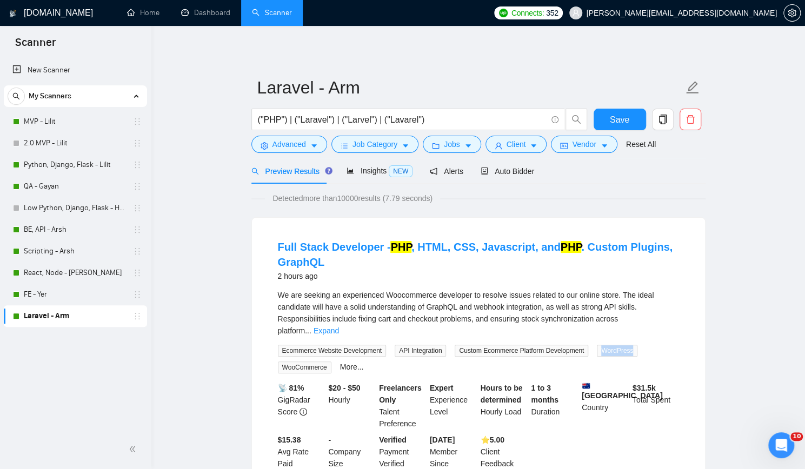
click at [614, 345] on span "WordPress" at bounding box center [617, 351] width 41 height 12
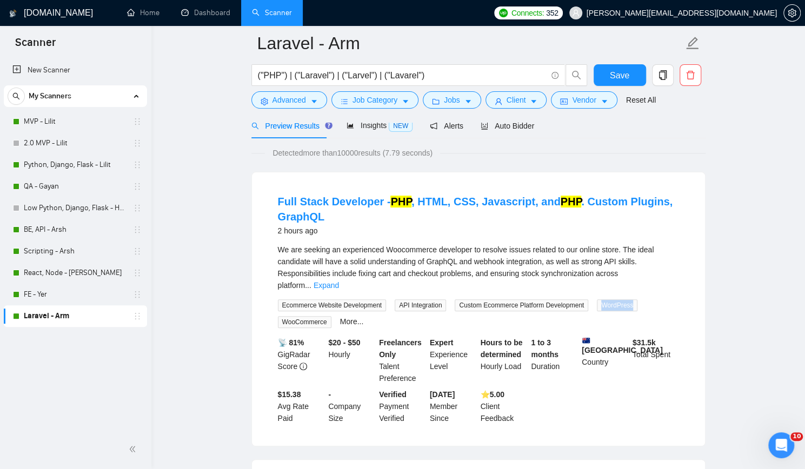
click at [305, 316] on span "WooCommerce" at bounding box center [305, 322] width 54 height 12
click at [348, 317] on link "More..." at bounding box center [352, 321] width 24 height 9
click at [415, 316] on span "JavaScript" at bounding box center [429, 322] width 39 height 12
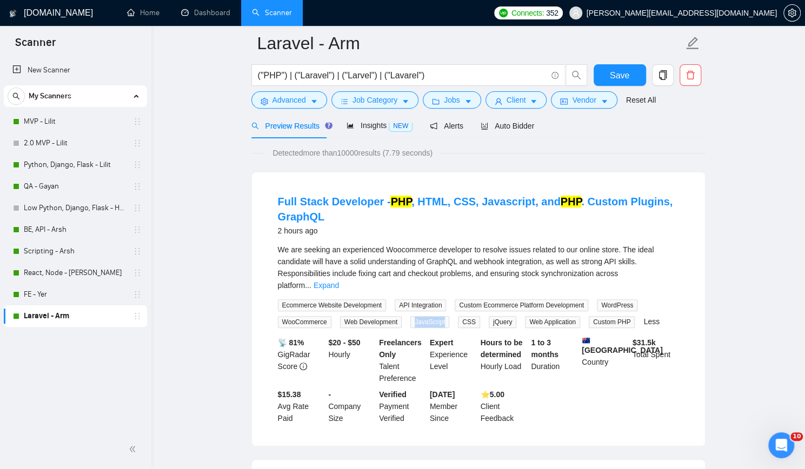
click at [465, 316] on span "CSS" at bounding box center [469, 322] width 22 height 12
click at [497, 316] on span "jQuery" at bounding box center [503, 322] width 28 height 12
click at [542, 316] on span "Web Application" at bounding box center [552, 322] width 55 height 12
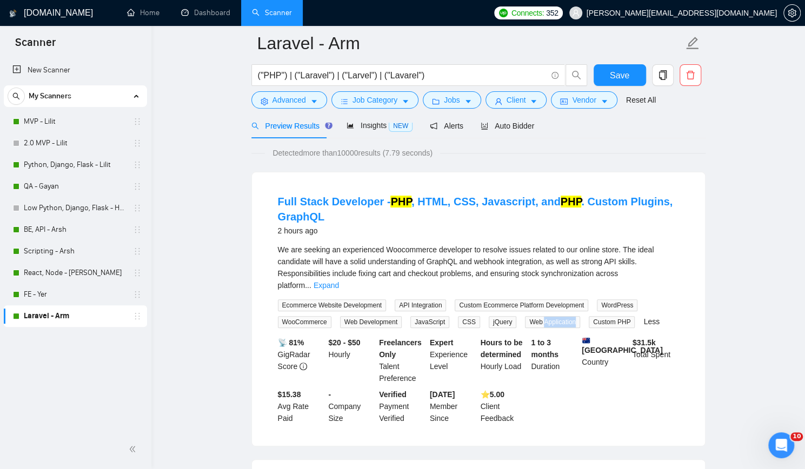
click at [542, 316] on span "Web Application" at bounding box center [552, 322] width 55 height 12
click at [525, 316] on span "Web Application" at bounding box center [552, 322] width 55 height 12
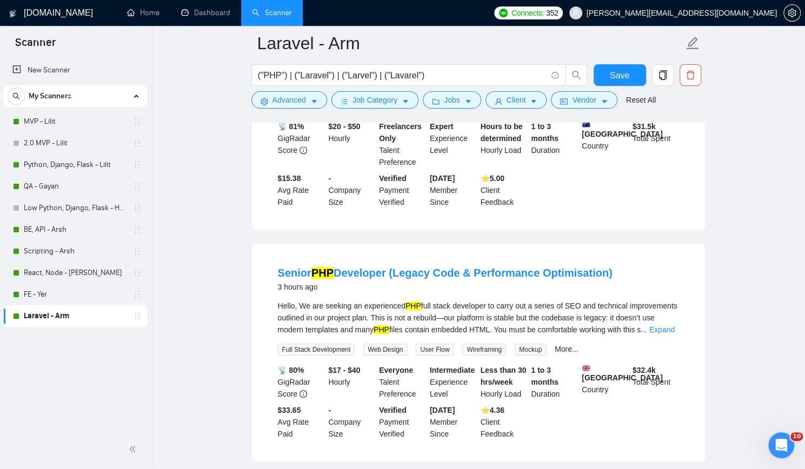
scroll to position [378, 0]
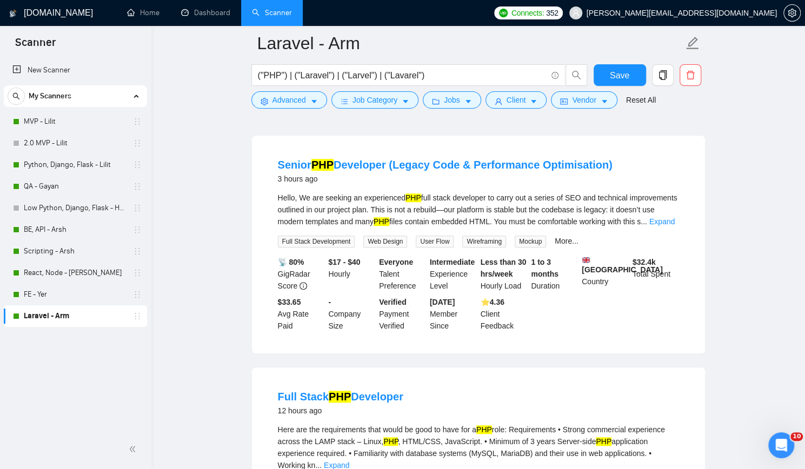
click at [315, 236] on span "Full Stack Development" at bounding box center [316, 242] width 77 height 12
click at [396, 236] on span "Web Design" at bounding box center [385, 242] width 44 height 12
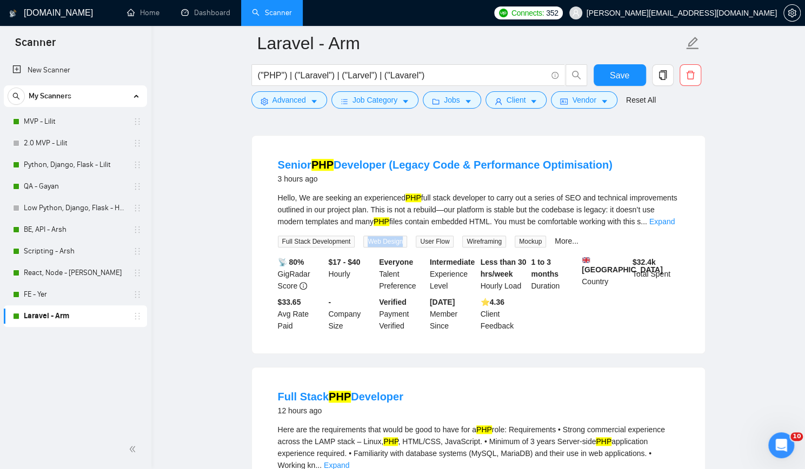
click at [396, 236] on span "Web Design" at bounding box center [385, 242] width 44 height 12
click at [428, 236] on span "User Flow" at bounding box center [435, 242] width 38 height 12
click at [490, 236] on span "Wireframing" at bounding box center [484, 242] width 44 height 12
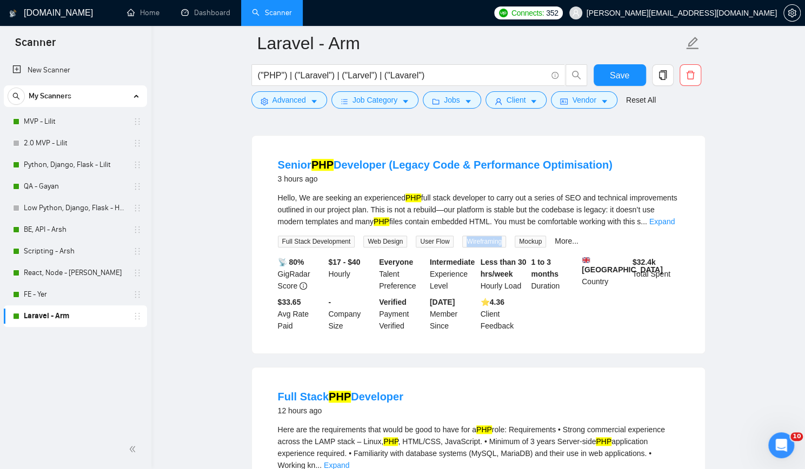
click at [490, 236] on span "Wireframing" at bounding box center [484, 242] width 44 height 12
click at [528, 236] on span "Mockup" at bounding box center [530, 242] width 31 height 12
click at [564, 237] on link "More..." at bounding box center [567, 241] width 24 height 9
click at [574, 236] on span "Web Development" at bounding box center [586, 242] width 62 height 12
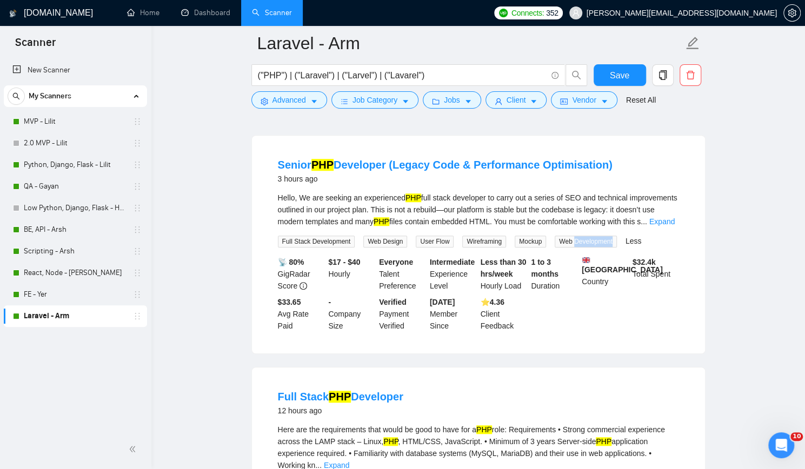
click at [574, 236] on span "Web Development" at bounding box center [586, 242] width 62 height 12
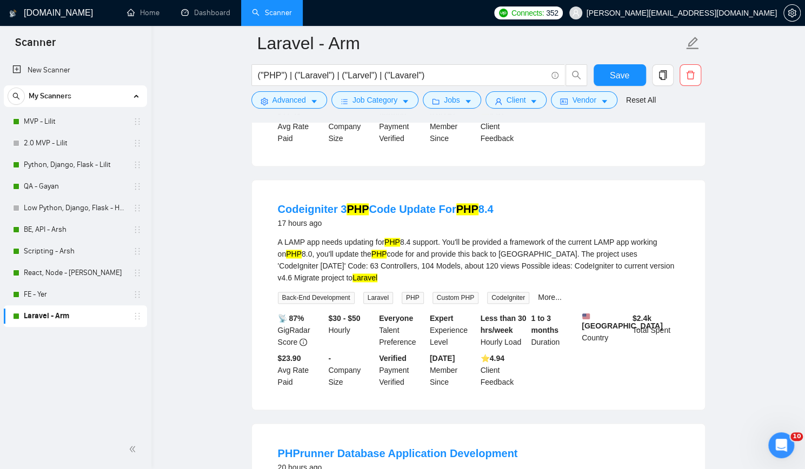
scroll to position [811, 0]
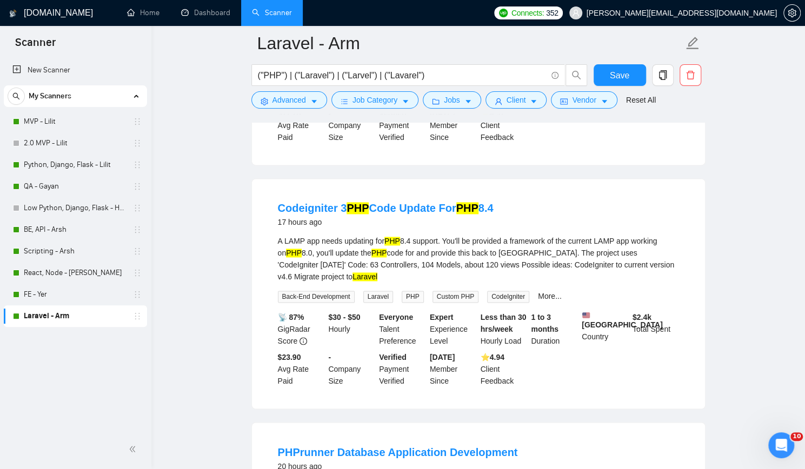
click at [378, 291] on span "Laravel" at bounding box center [378, 297] width 30 height 12
click at [318, 291] on span "Back-End Development" at bounding box center [316, 297] width 77 height 12
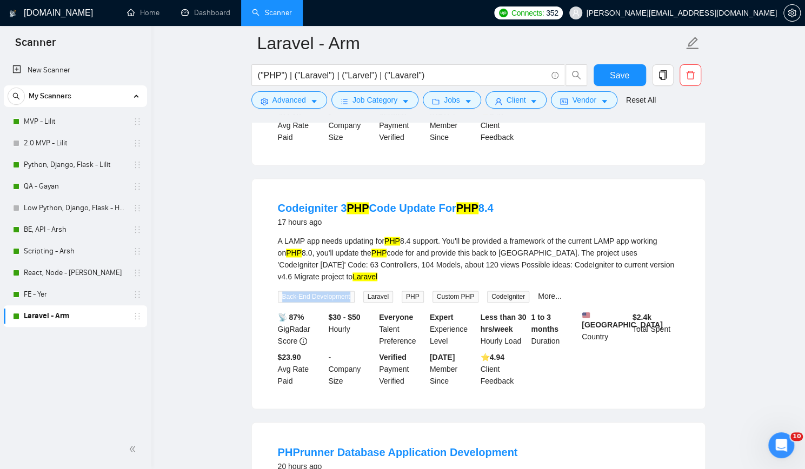
click at [501, 291] on span "CodeIgniter" at bounding box center [508, 297] width 42 height 12
click at [543, 292] on link "More..." at bounding box center [550, 296] width 24 height 9
click at [545, 291] on span "MySQL" at bounding box center [553, 297] width 30 height 12
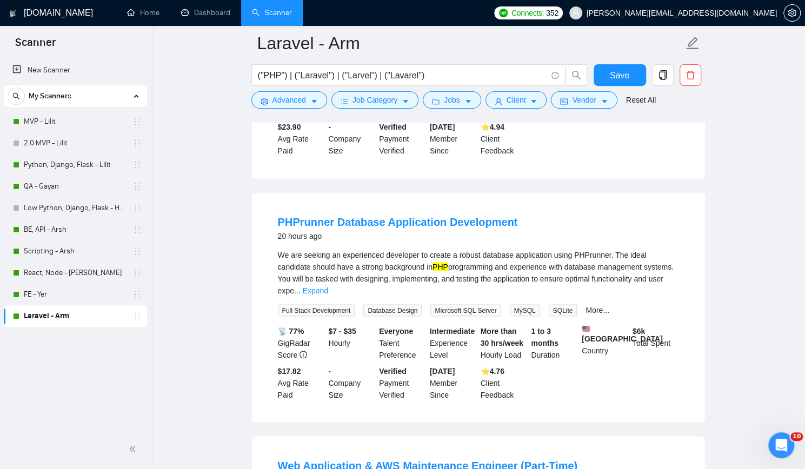
scroll to position [1081, 0]
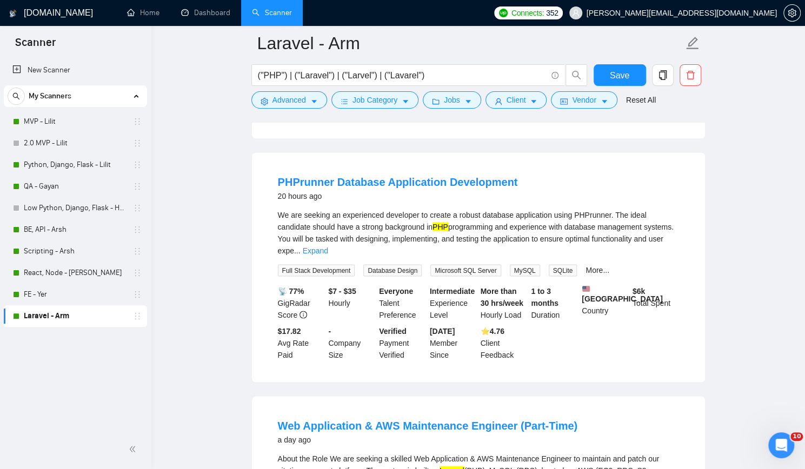
click at [387, 264] on span "Database Design" at bounding box center [392, 270] width 58 height 12
click at [477, 264] on span "Microsoft SQL Server" at bounding box center [465, 270] width 70 height 12
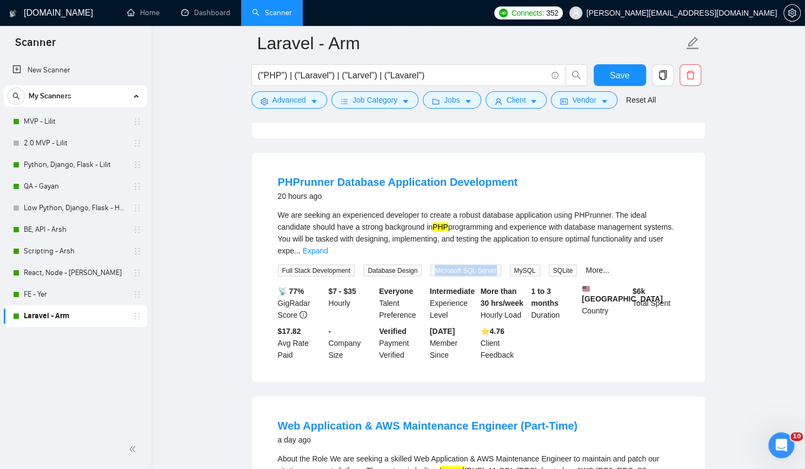
click at [477, 264] on span "Microsoft SQL Server" at bounding box center [465, 270] width 70 height 12
click at [520, 264] on span "MySQL" at bounding box center [525, 270] width 30 height 12
click at [556, 264] on span "SQLite" at bounding box center [563, 270] width 29 height 12
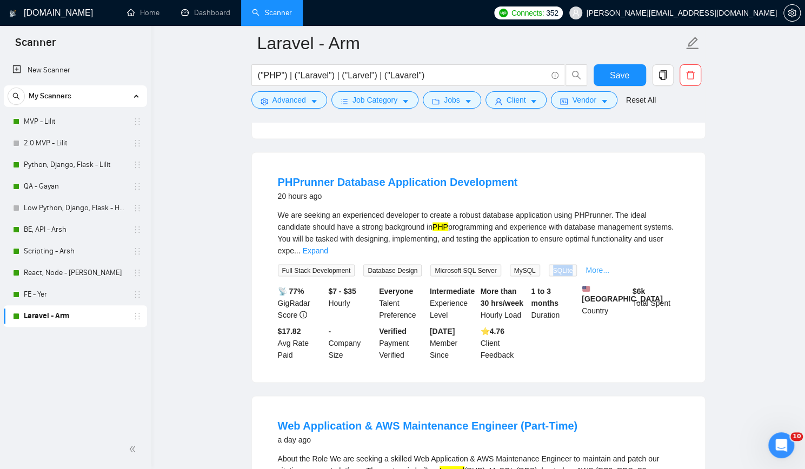
click at [586, 265] on link "More..." at bounding box center [597, 269] width 24 height 9
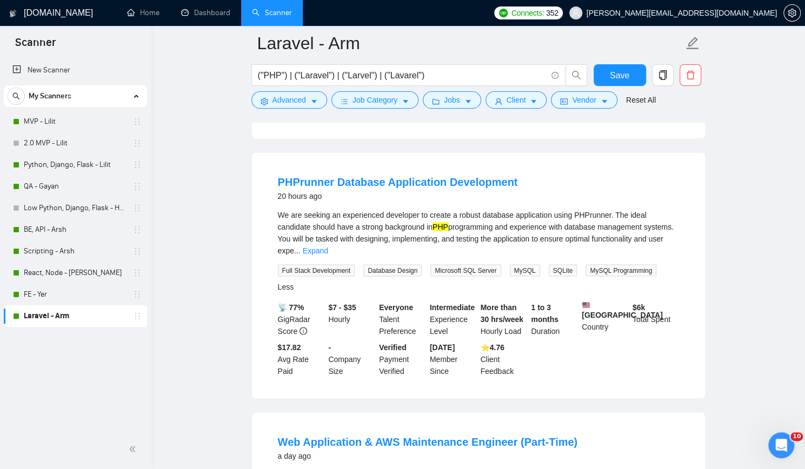
click at [587, 264] on span "MySQL Programming" at bounding box center [620, 270] width 71 height 12
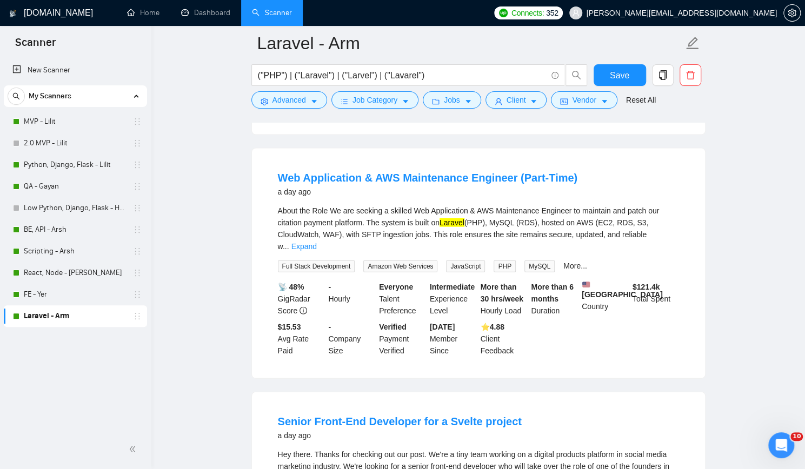
scroll to position [1352, 0]
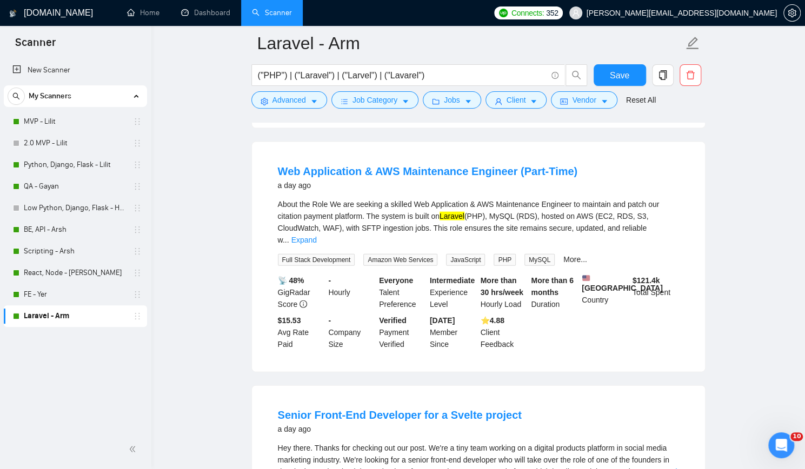
click at [395, 254] on span "Amazon Web Services" at bounding box center [400, 260] width 74 height 12
click at [468, 254] on span "JavaScript" at bounding box center [465, 260] width 39 height 12
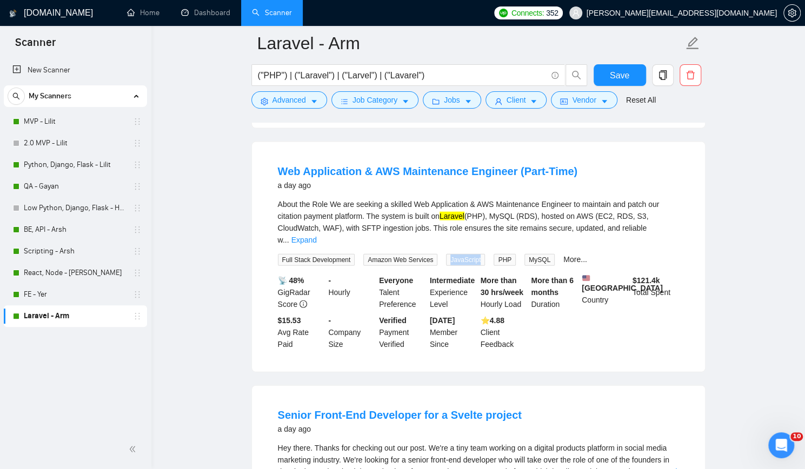
click at [530, 254] on span "MySQL" at bounding box center [539, 260] width 30 height 12
click at [572, 255] on link "More..." at bounding box center [575, 259] width 24 height 9
click at [572, 254] on span "Amazon EC2" at bounding box center [586, 260] width 47 height 12
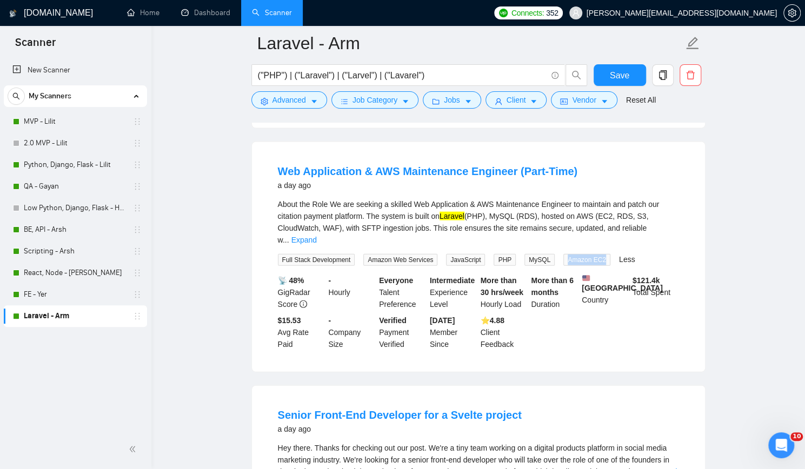
click at [572, 254] on span "Amazon EC2" at bounding box center [586, 260] width 47 height 12
drag, startPoint x: 63, startPoint y: 120, endPoint x: 361, endPoint y: 121, distance: 298.4
click at [63, 120] on link "MVP - Lilit" at bounding box center [75, 122] width 103 height 22
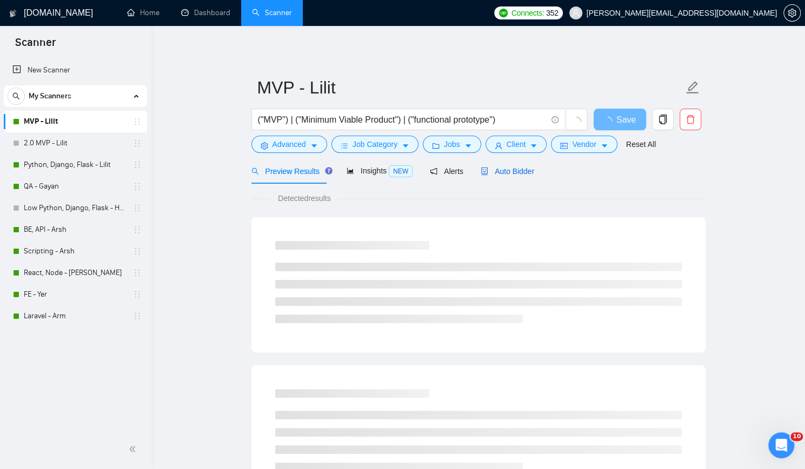
click at [504, 175] on span "Auto Bidder" at bounding box center [508, 171] width 54 height 9
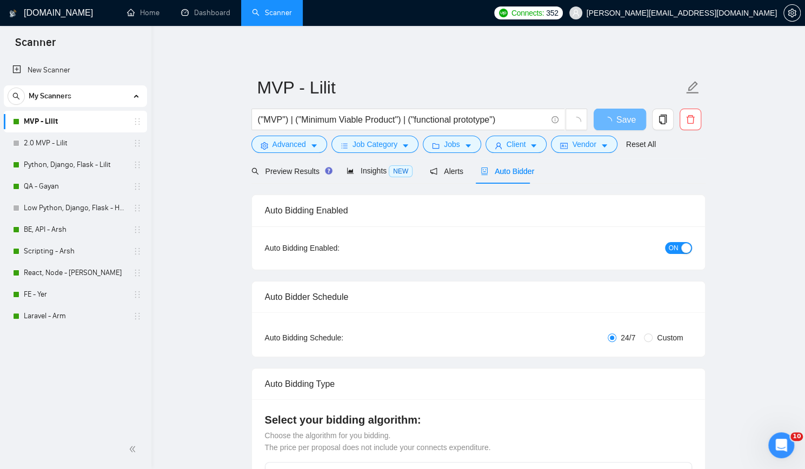
checkbox input "true"
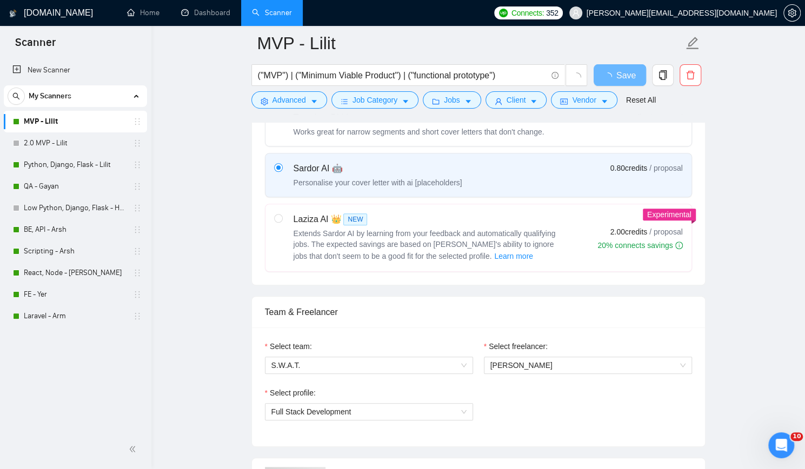
scroll to position [487, 0]
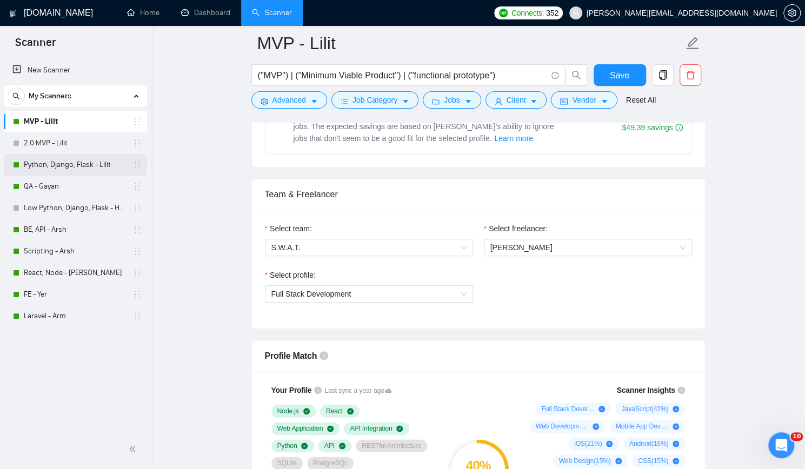
click at [90, 157] on link "Python, Django, Flask - Lilit" at bounding box center [75, 165] width 103 height 22
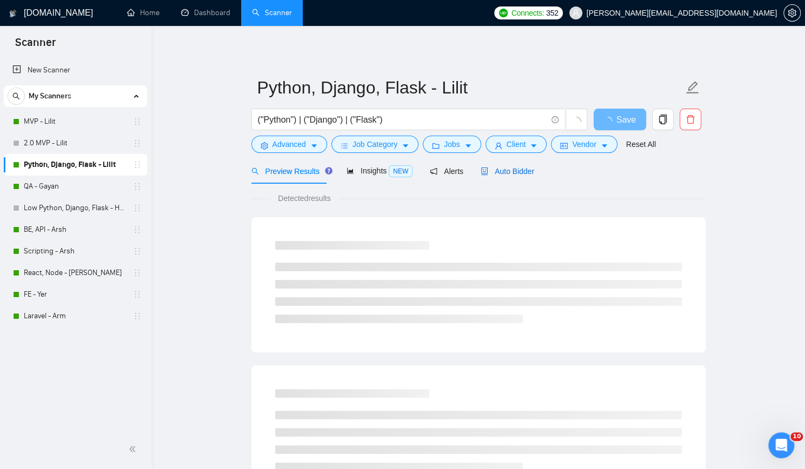
click at [515, 168] on span "Auto Bidder" at bounding box center [508, 171] width 54 height 9
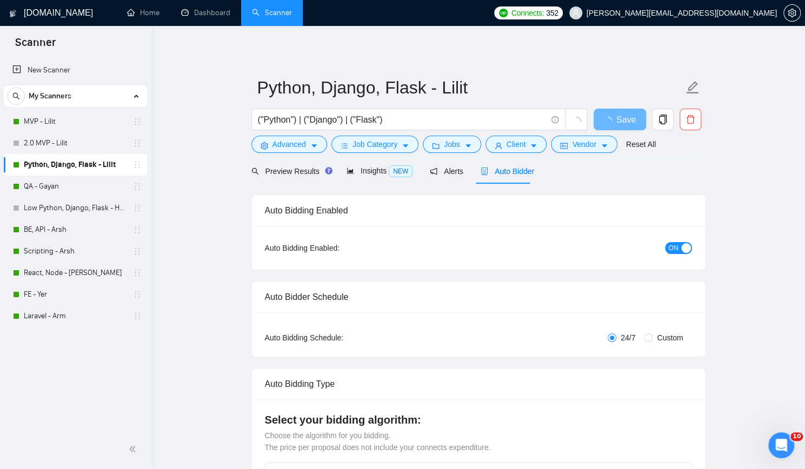
checkbox input "true"
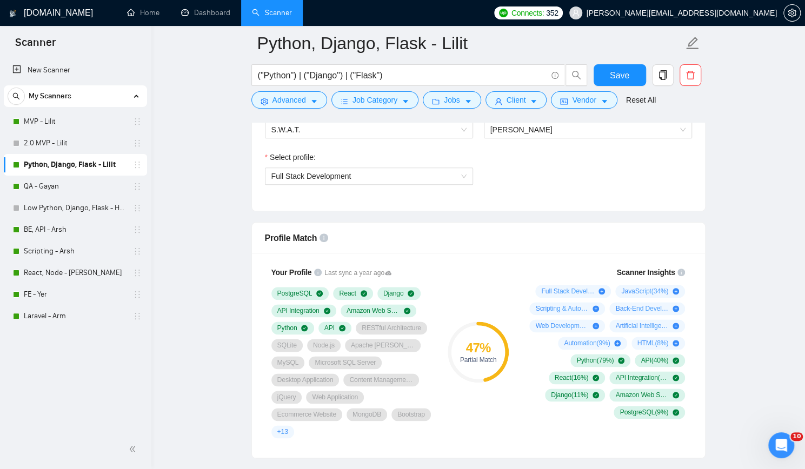
scroll to position [649, 0]
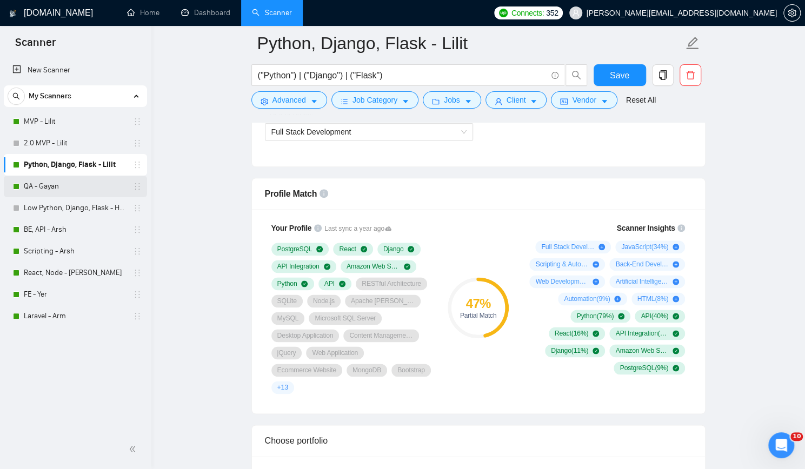
click at [90, 188] on link "QA - Gayan" at bounding box center [75, 187] width 103 height 22
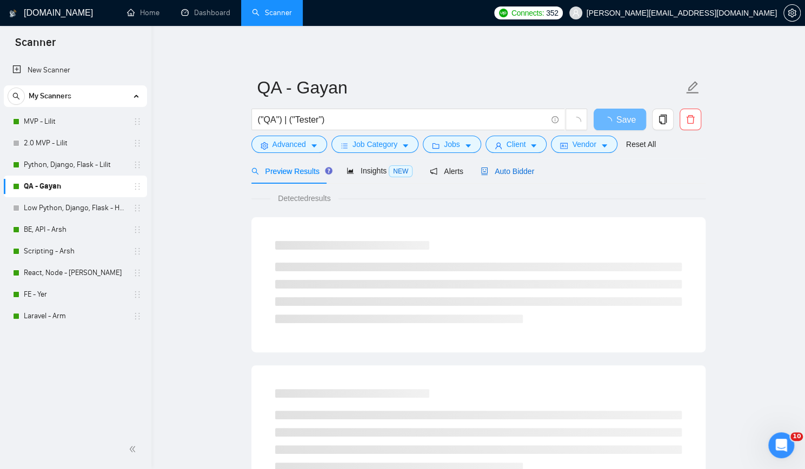
click at [508, 175] on span "Auto Bidder" at bounding box center [508, 171] width 54 height 9
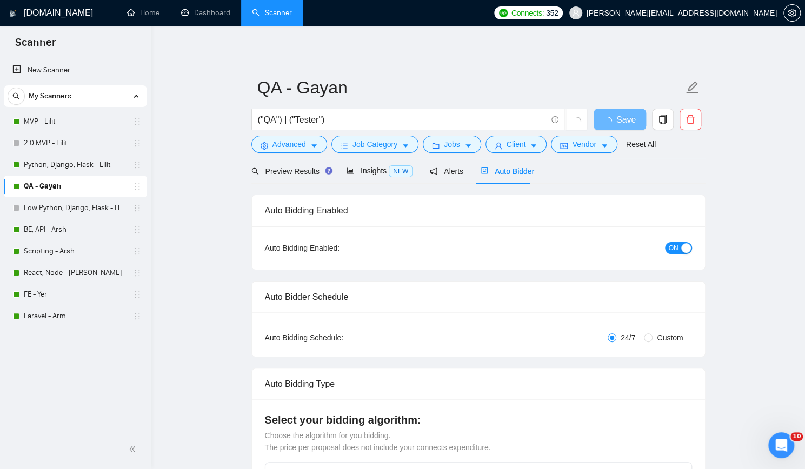
checkbox input "true"
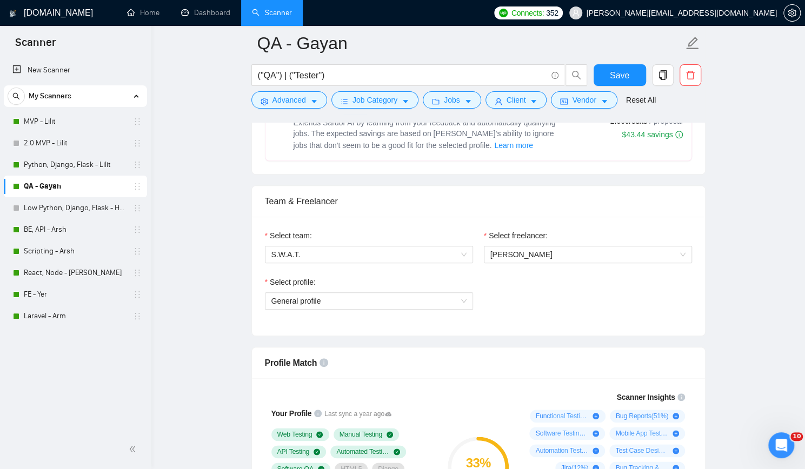
scroll to position [487, 0]
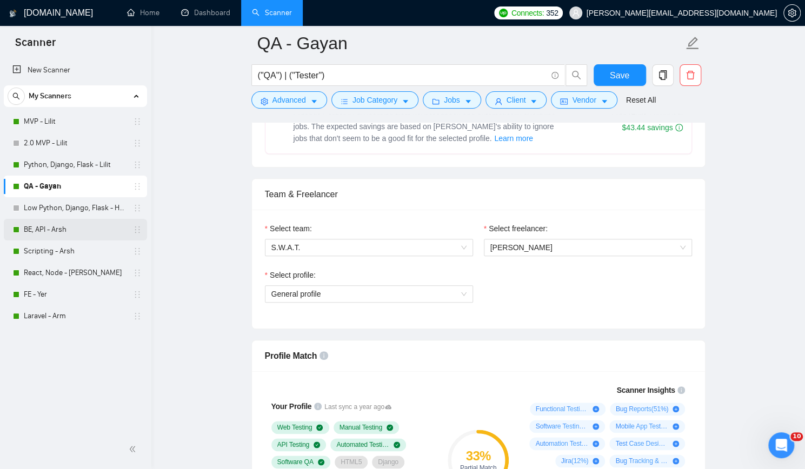
click at [77, 229] on link "BE, API - Arsh" at bounding box center [75, 230] width 103 height 22
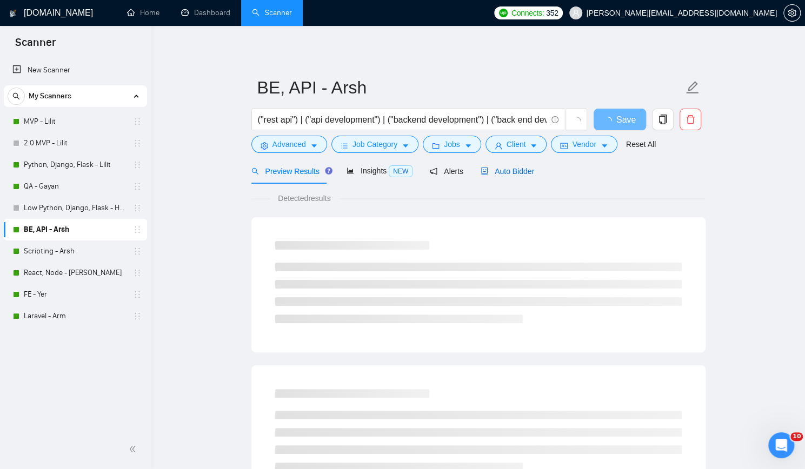
click at [502, 172] on span "Auto Bidder" at bounding box center [508, 171] width 54 height 9
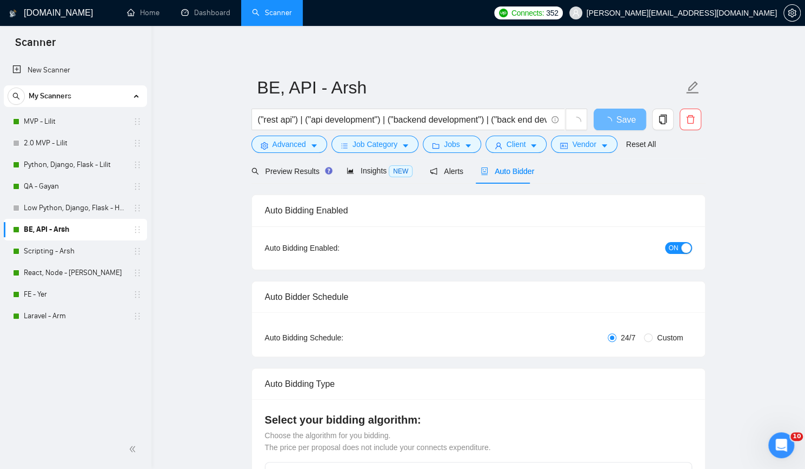
checkbox input "true"
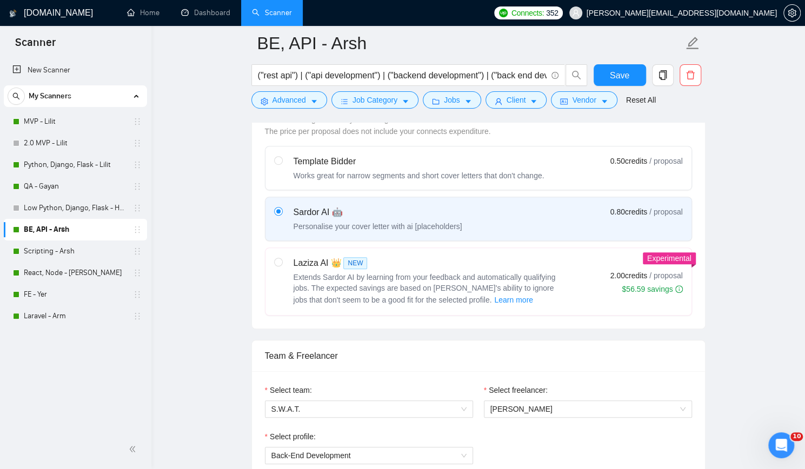
scroll to position [487, 0]
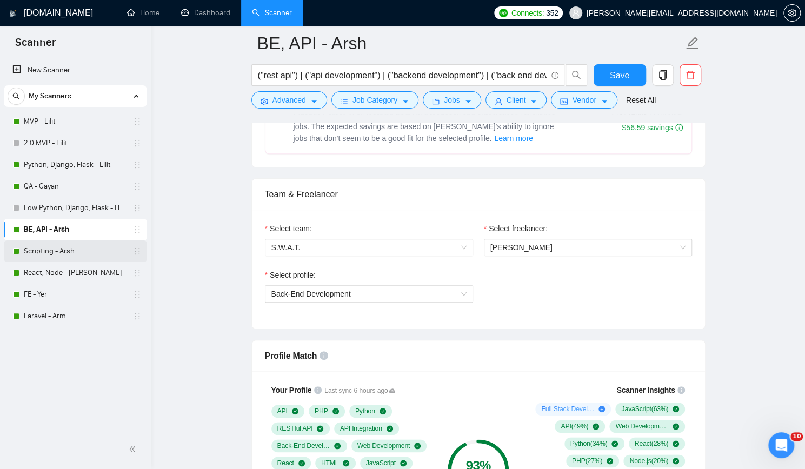
click at [79, 254] on link "Scripting - Arsh" at bounding box center [75, 252] width 103 height 22
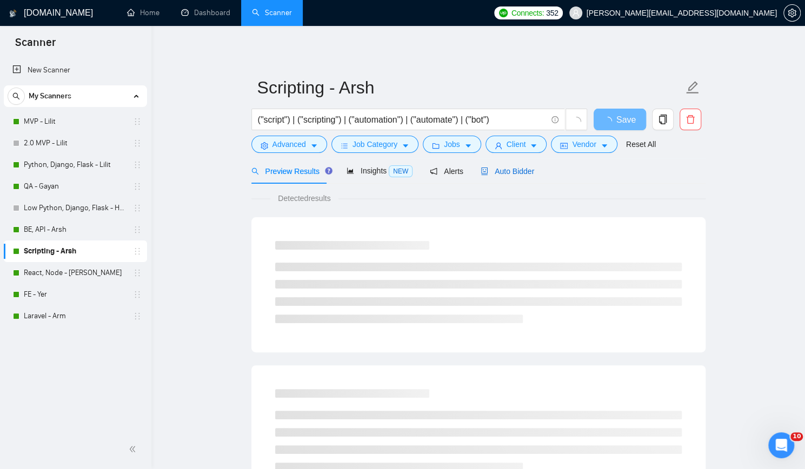
click at [505, 168] on span "Auto Bidder" at bounding box center [508, 171] width 54 height 9
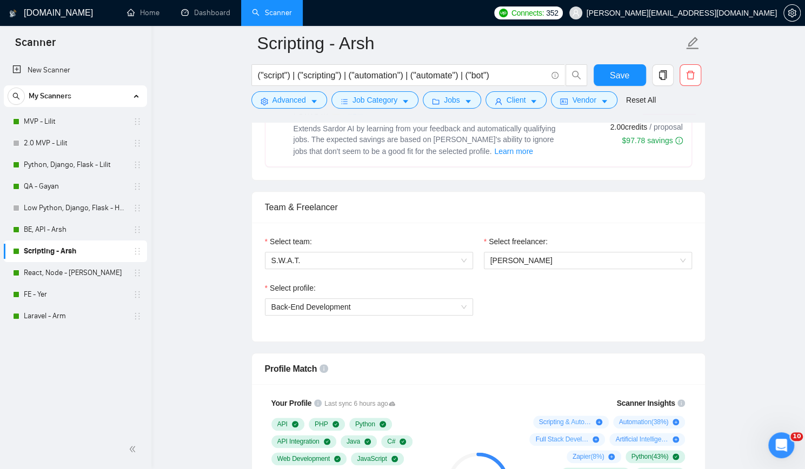
scroll to position [541, 0]
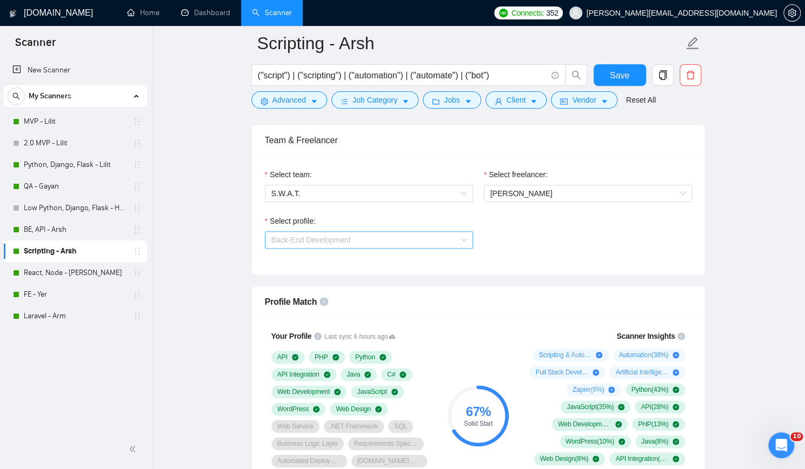
click at [410, 235] on span "Back-End Development" at bounding box center [368, 240] width 195 height 16
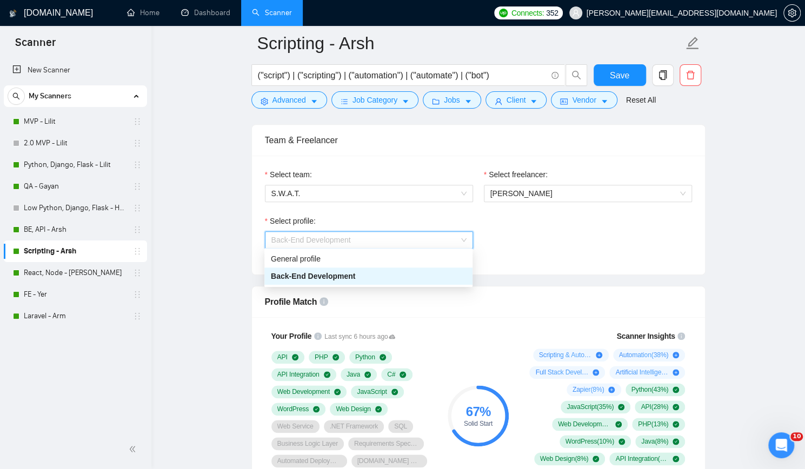
click at [410, 235] on span "Back-End Development" at bounding box center [368, 240] width 195 height 16
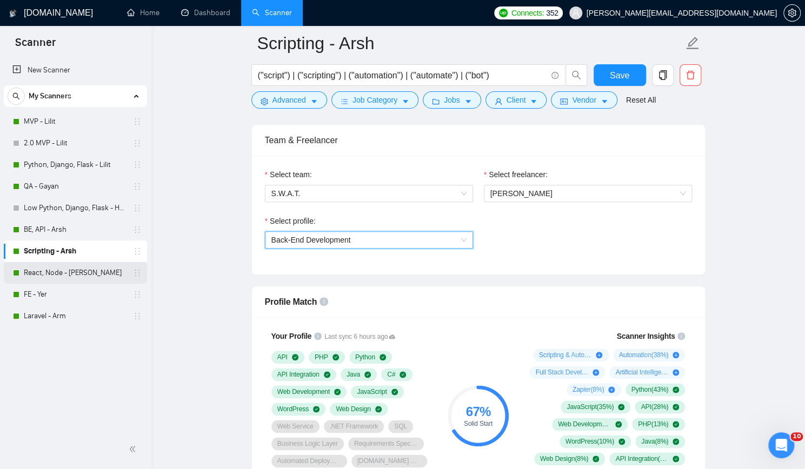
drag, startPoint x: 85, startPoint y: 270, endPoint x: 123, endPoint y: 264, distance: 38.8
click at [84, 270] on link "React, Node - [PERSON_NAME]" at bounding box center [75, 273] width 103 height 22
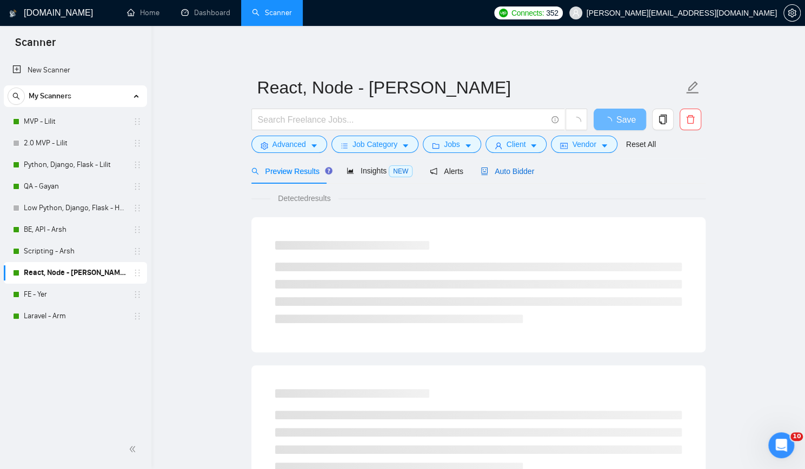
click at [527, 167] on span "Auto Bidder" at bounding box center [508, 171] width 54 height 9
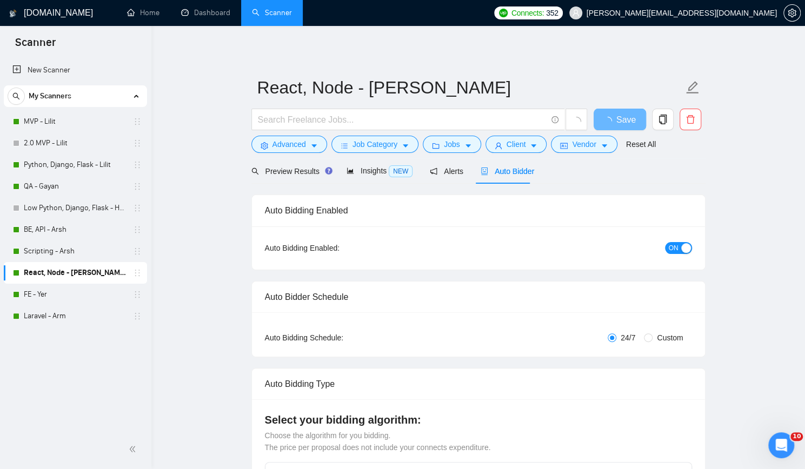
checkbox input "true"
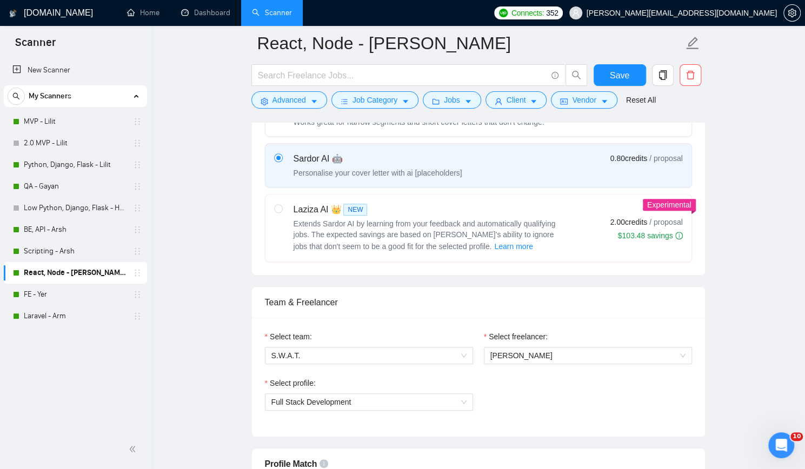
scroll to position [432, 0]
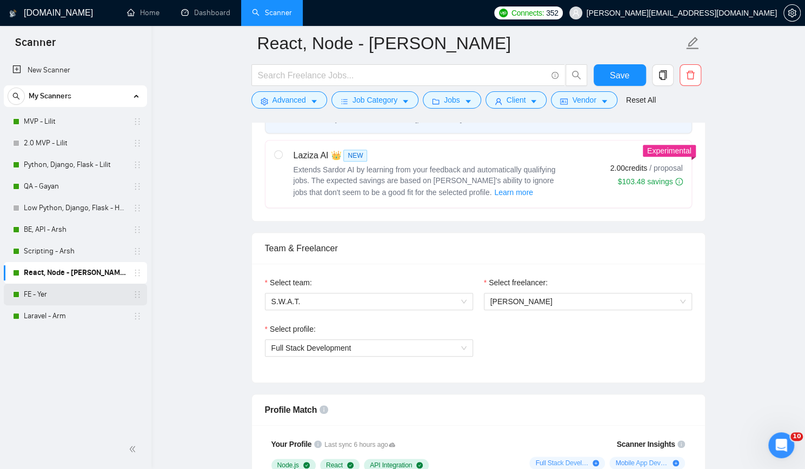
click at [61, 296] on link "FE - Yer" at bounding box center [75, 295] width 103 height 22
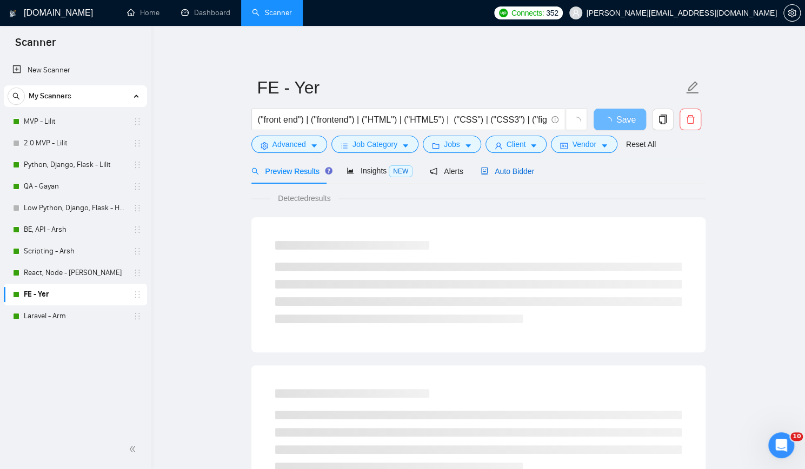
click at [501, 175] on span "Auto Bidder" at bounding box center [508, 171] width 54 height 9
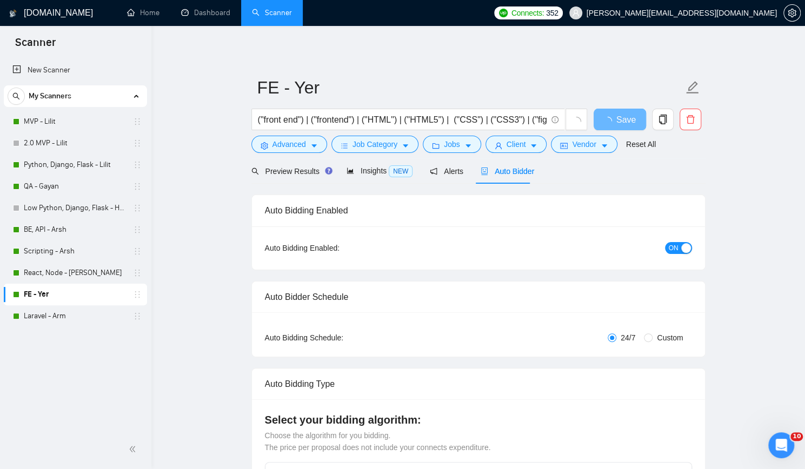
checkbox input "true"
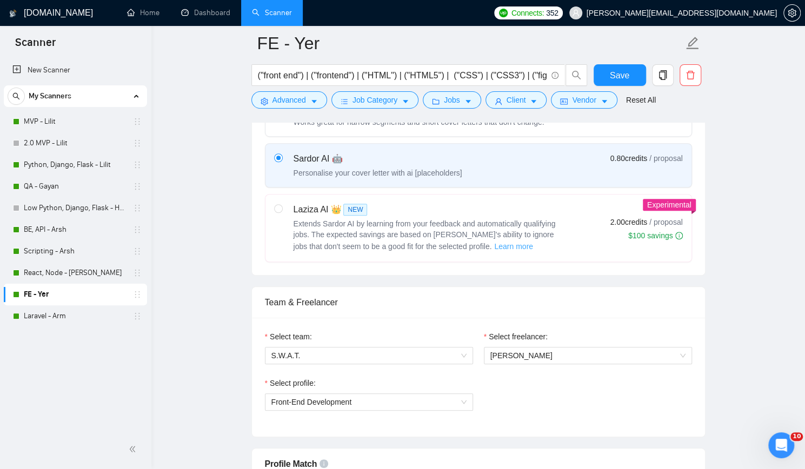
scroll to position [541, 0]
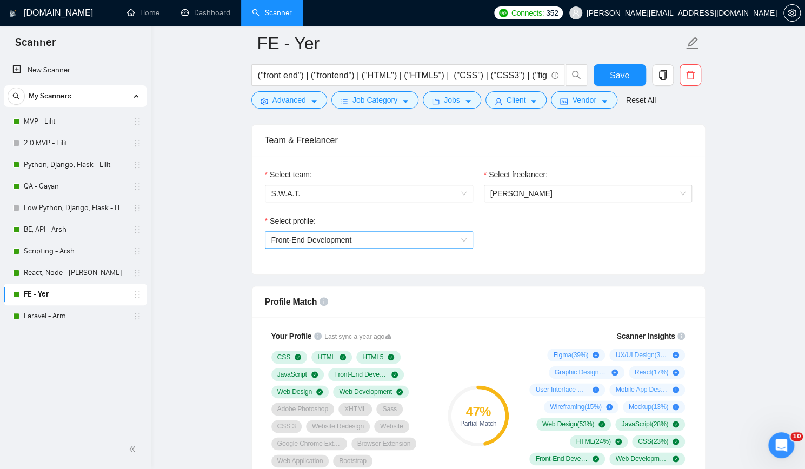
click at [394, 233] on span "Front-End Development" at bounding box center [368, 240] width 195 height 16
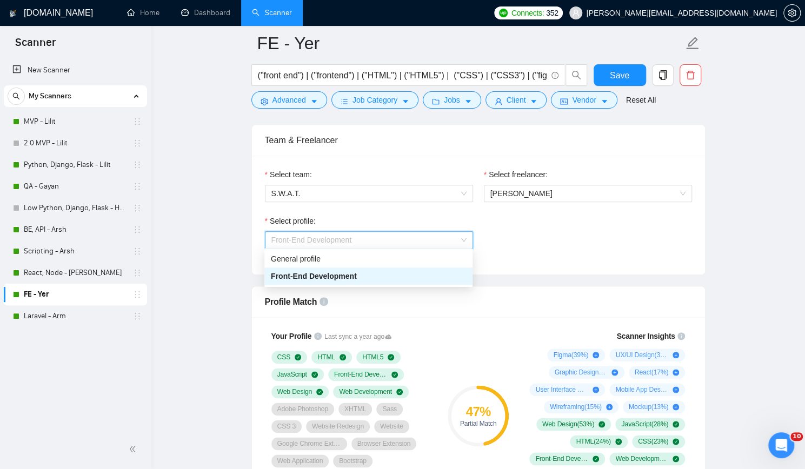
click at [394, 233] on span "Front-End Development" at bounding box center [368, 240] width 195 height 16
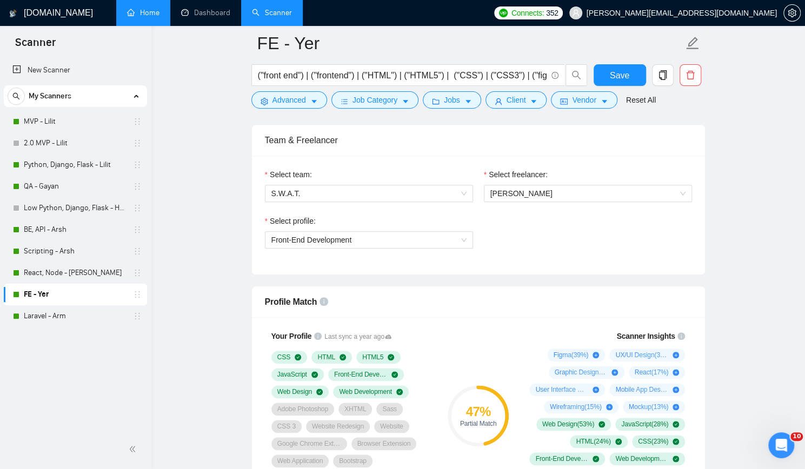
click at [148, 11] on link "Home" at bounding box center [143, 12] width 32 height 9
